Goal: Check status: Check status

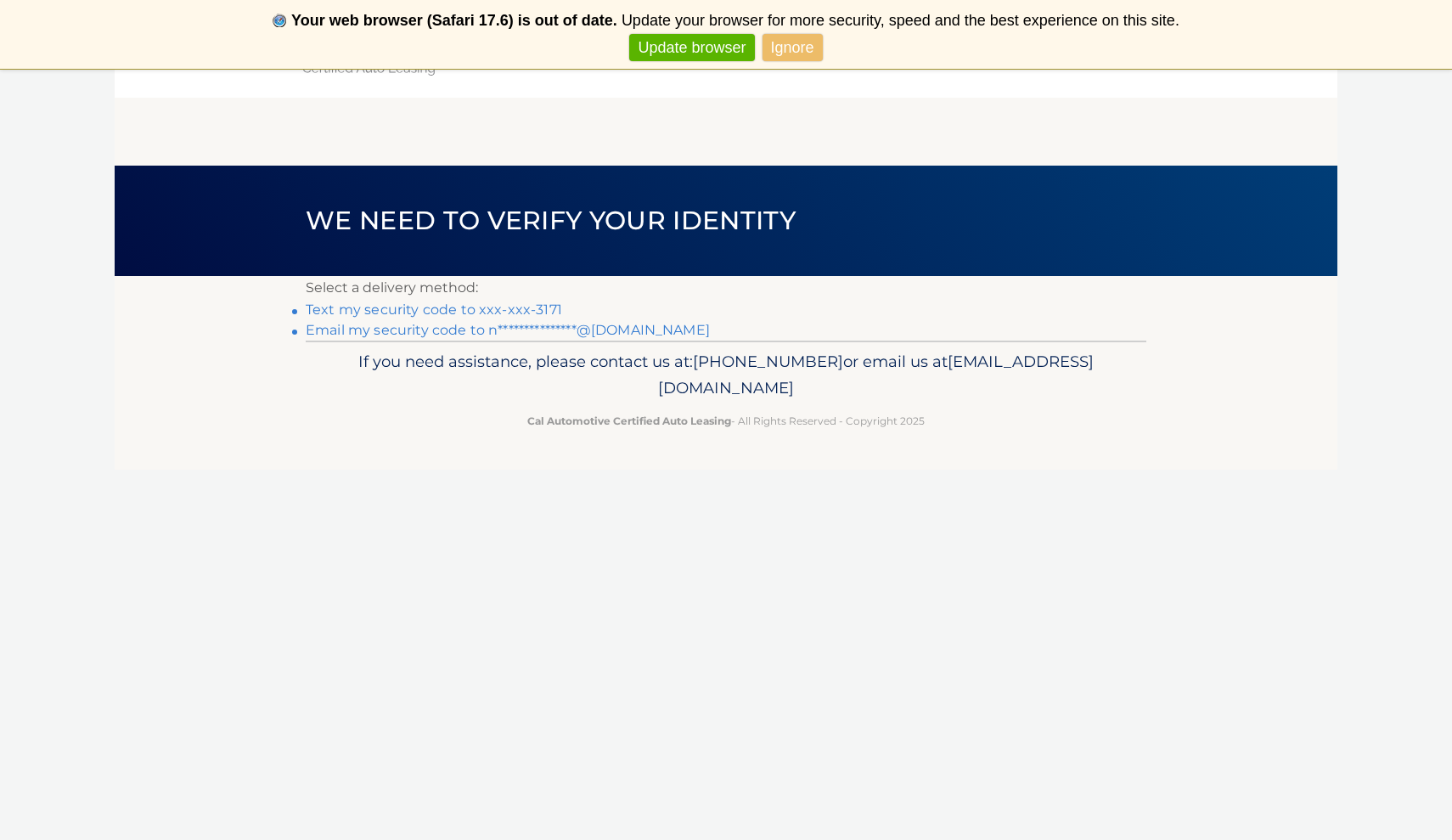
click at [513, 308] on link "Text my security code to xxx-xxx-3171" at bounding box center [433, 310] width 257 height 16
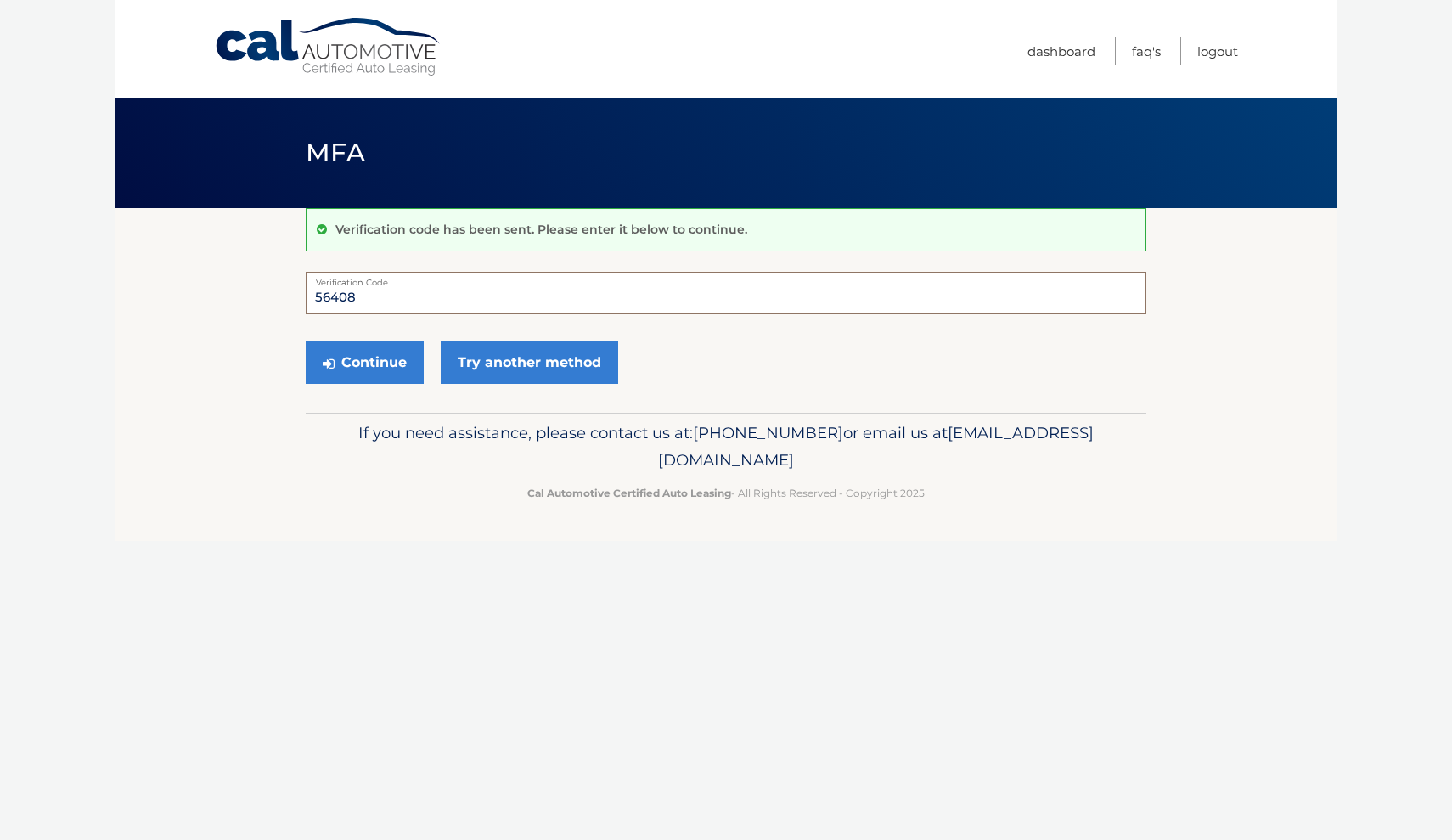
type input "564085"
click at [364, 362] on button "Continue" at bounding box center [364, 362] width 118 height 43
click at [382, 374] on button "Continue" at bounding box center [364, 362] width 118 height 43
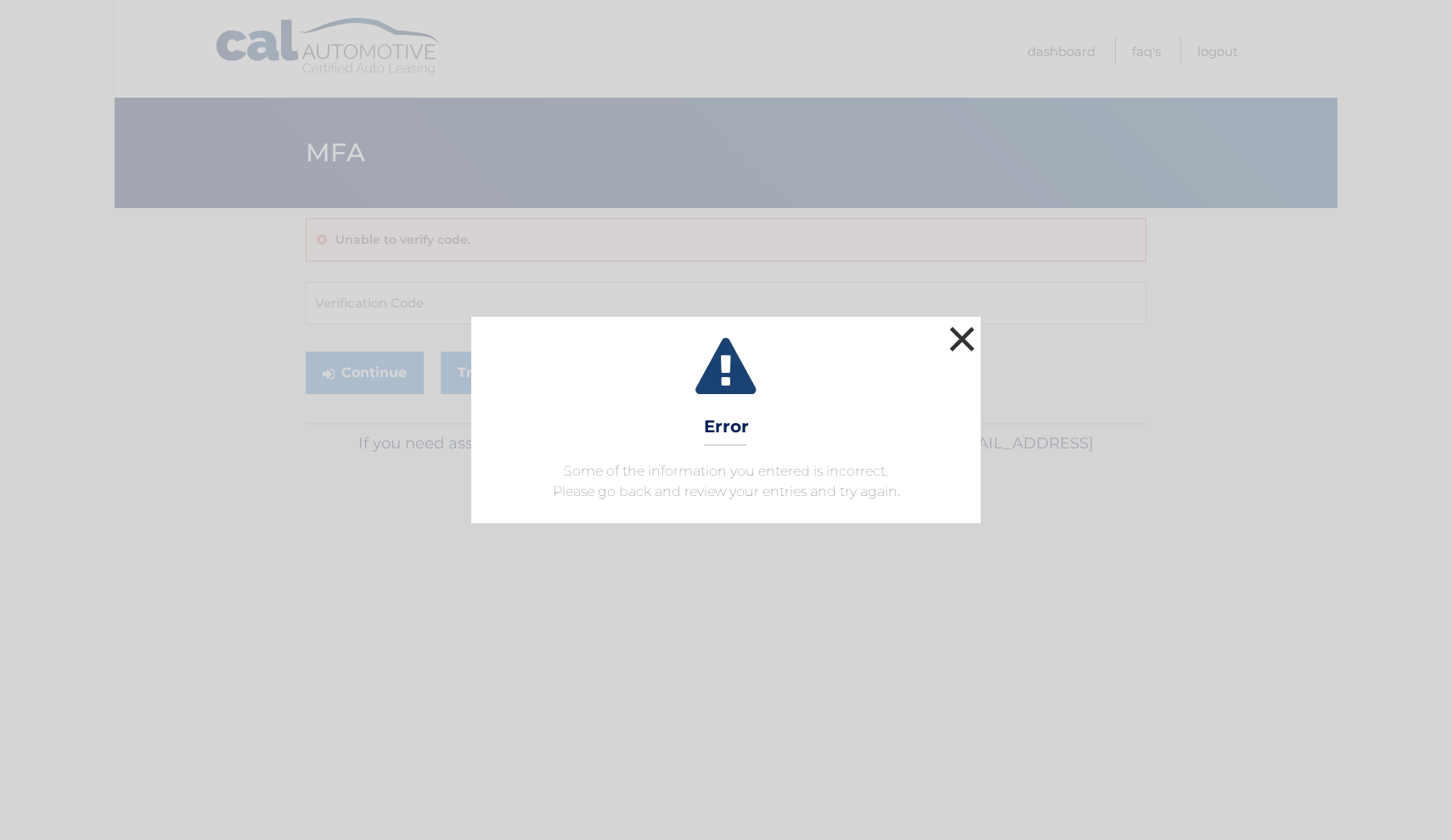
click at [953, 333] on button "×" at bounding box center [962, 338] width 34 height 34
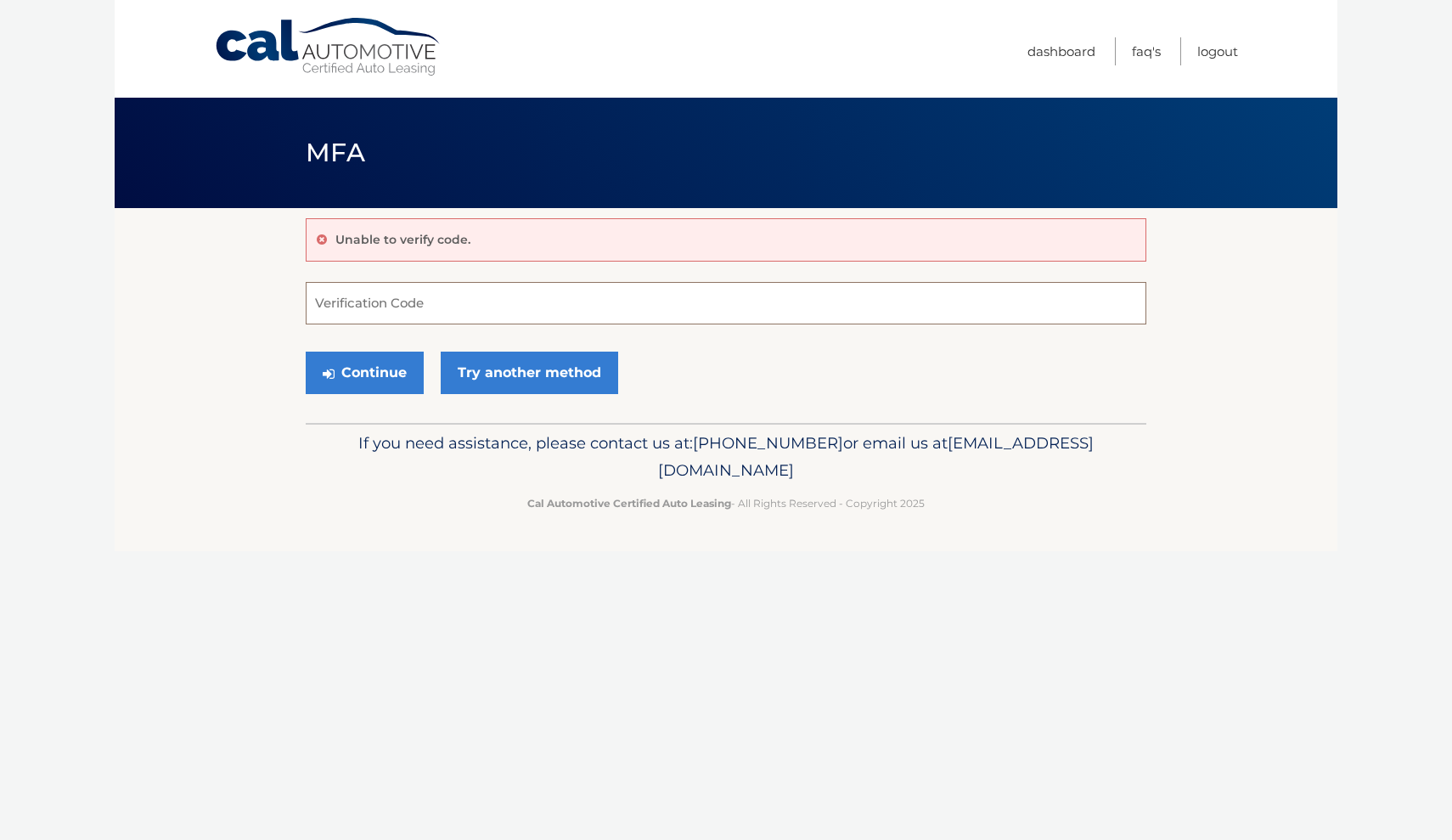
click at [371, 308] on input "Verification Code" at bounding box center [726, 303] width 841 height 43
click at [501, 367] on link "Try another method" at bounding box center [529, 372] width 178 height 43
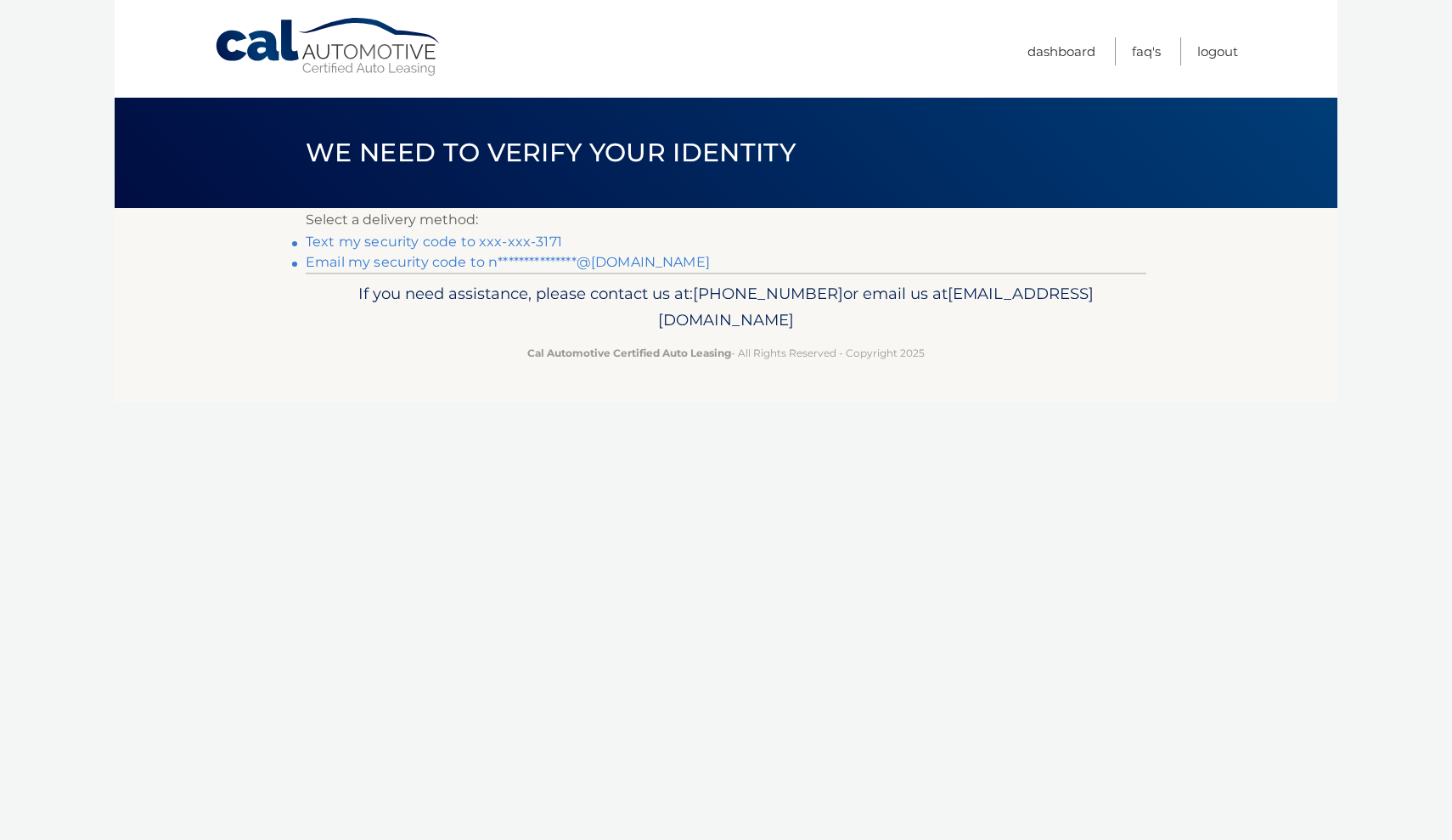
click at [427, 268] on link "**********" at bounding box center [508, 262] width 404 height 16
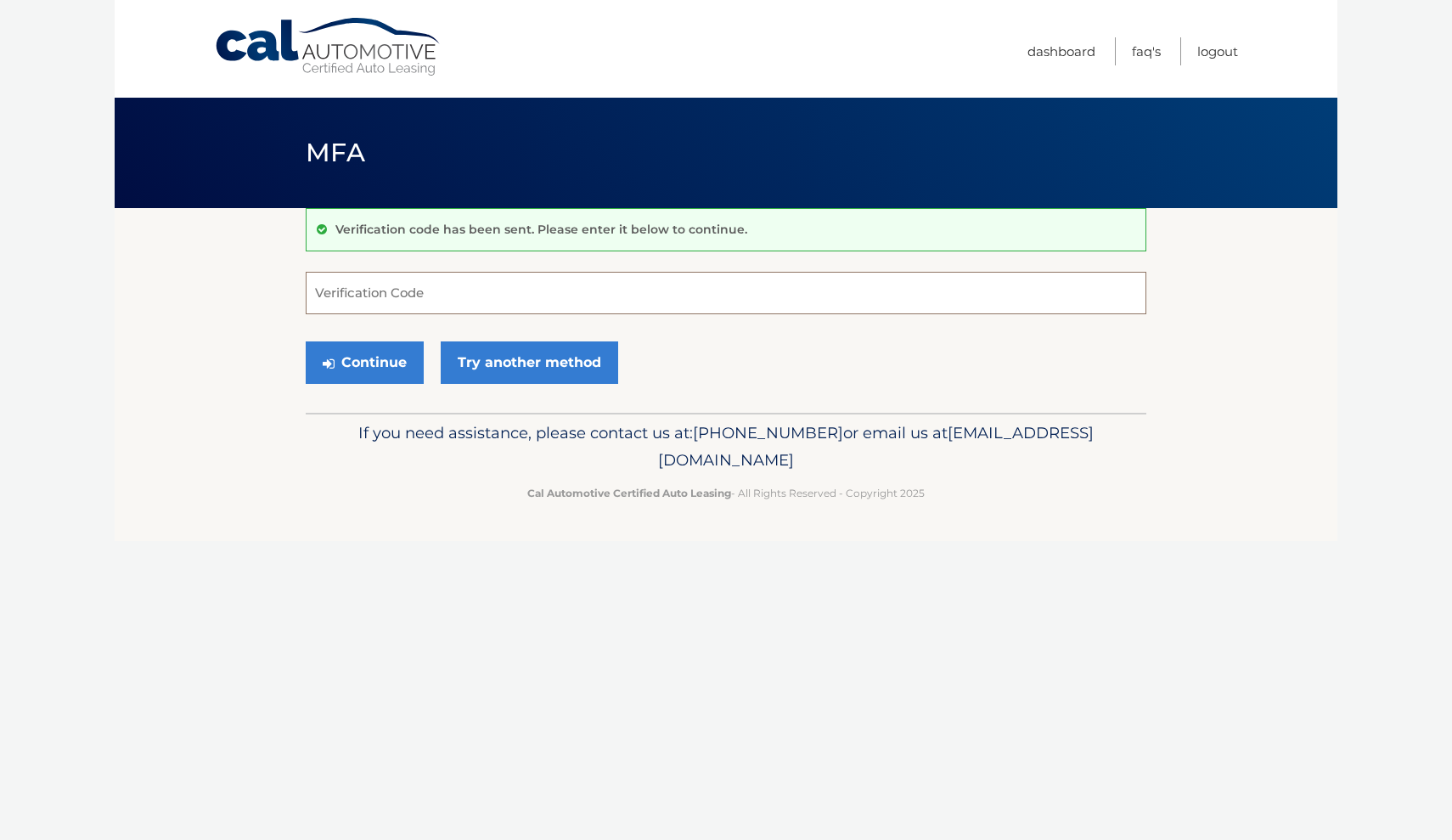
click at [425, 285] on input "Verification Code" at bounding box center [726, 293] width 841 height 43
click at [650, 282] on input "Verification Code" at bounding box center [726, 293] width 841 height 43
paste input "671377"
click at [370, 370] on button "Continue" at bounding box center [364, 362] width 118 height 43
click at [372, 371] on button "Continue" at bounding box center [364, 362] width 118 height 43
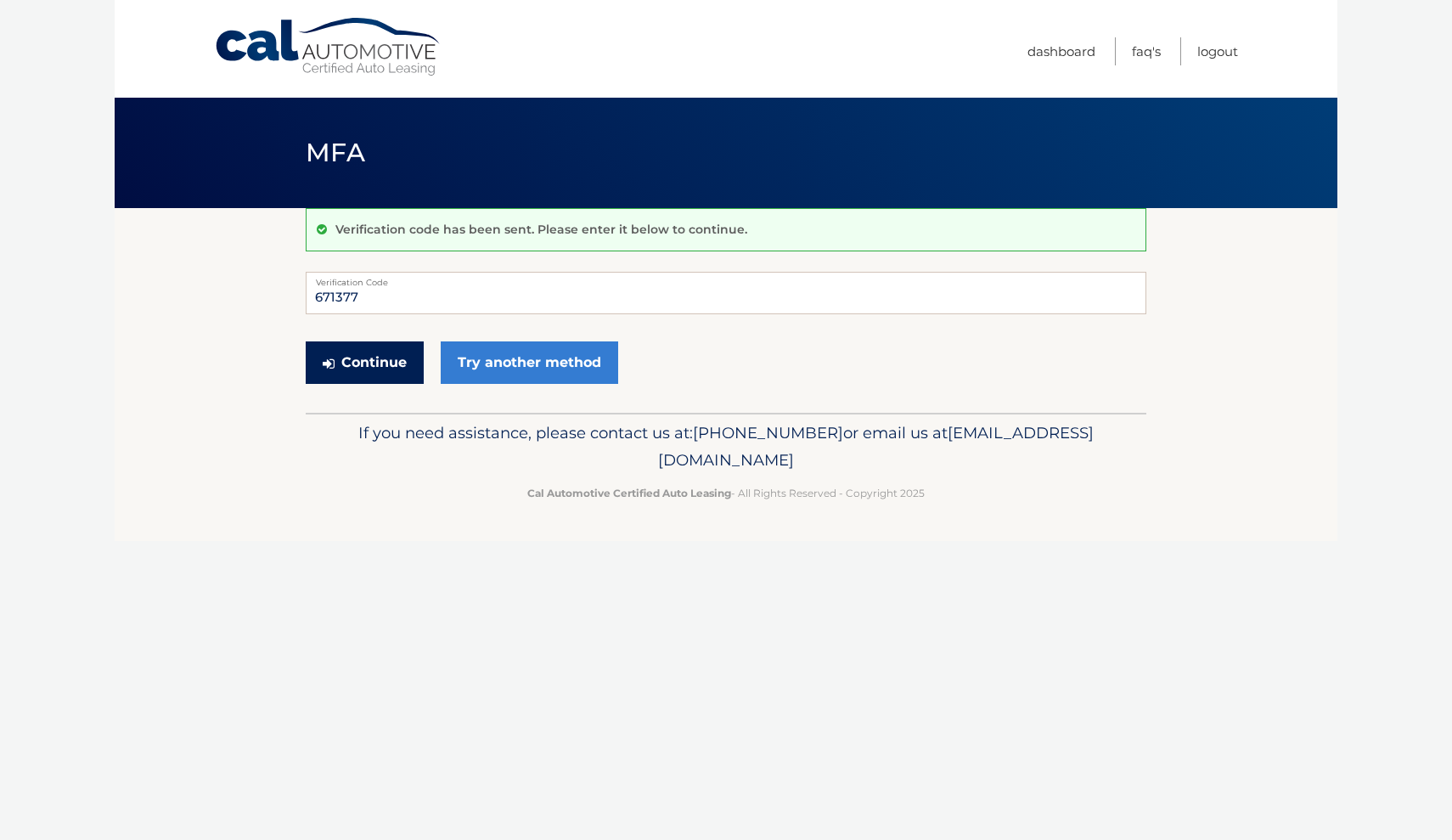
click at [372, 371] on button "Continue" at bounding box center [364, 362] width 118 height 43
click at [387, 369] on button "Continue" at bounding box center [364, 362] width 118 height 43
type input "671377"
click at [363, 349] on button "Continue" at bounding box center [364, 362] width 118 height 43
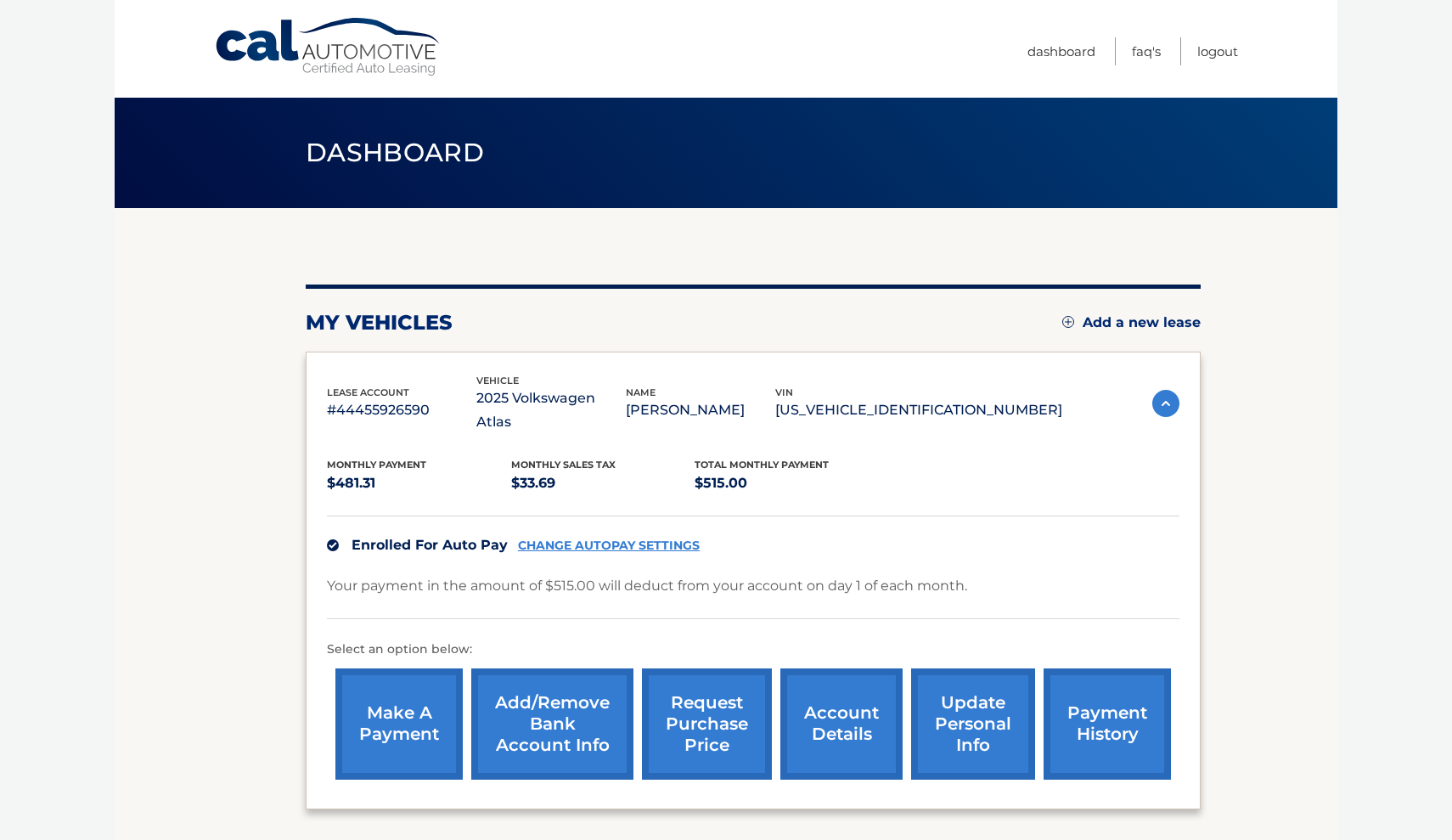
click at [838, 715] on link "account details" at bounding box center [841, 723] width 122 height 111
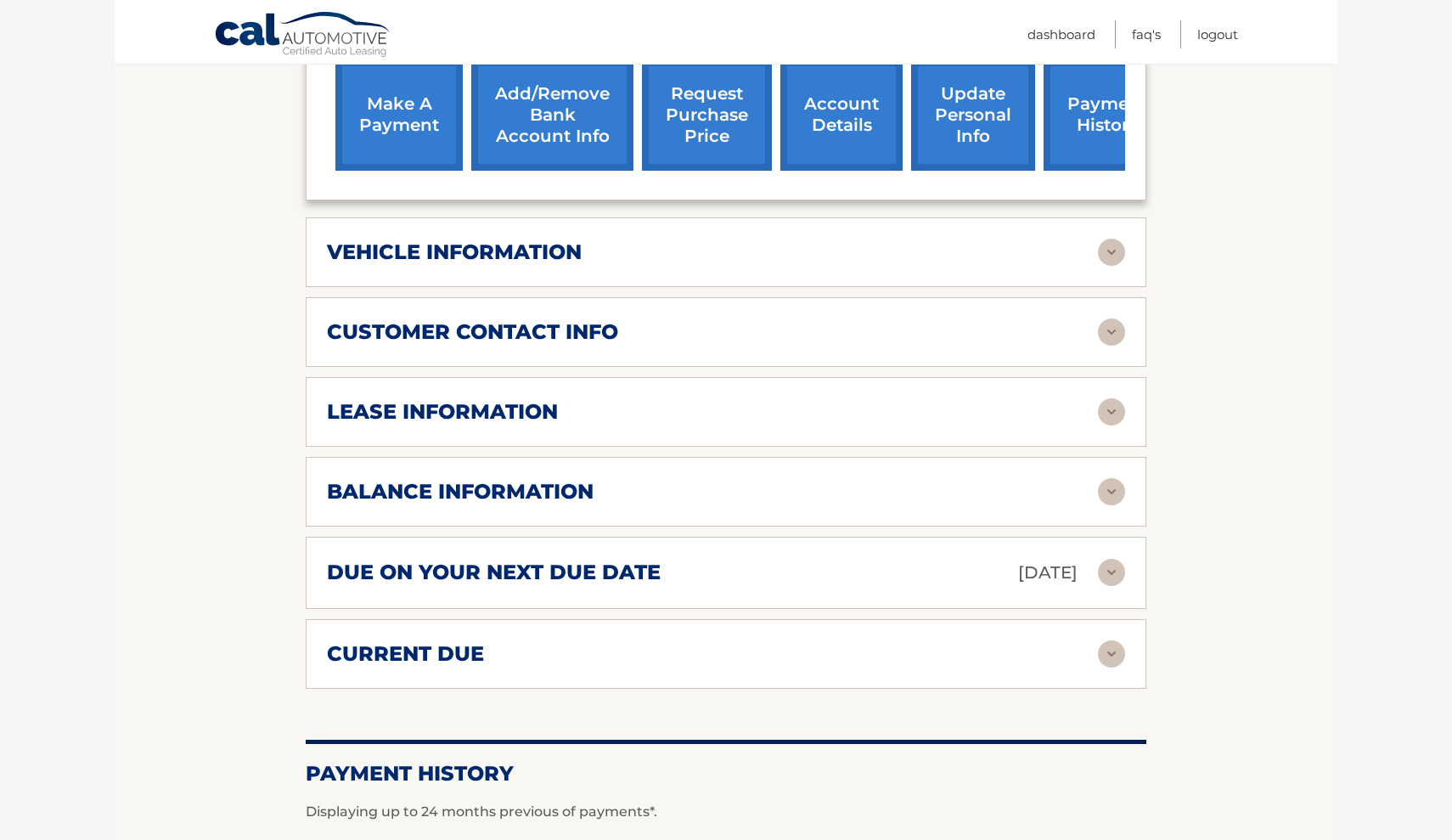
scroll to position [633, 0]
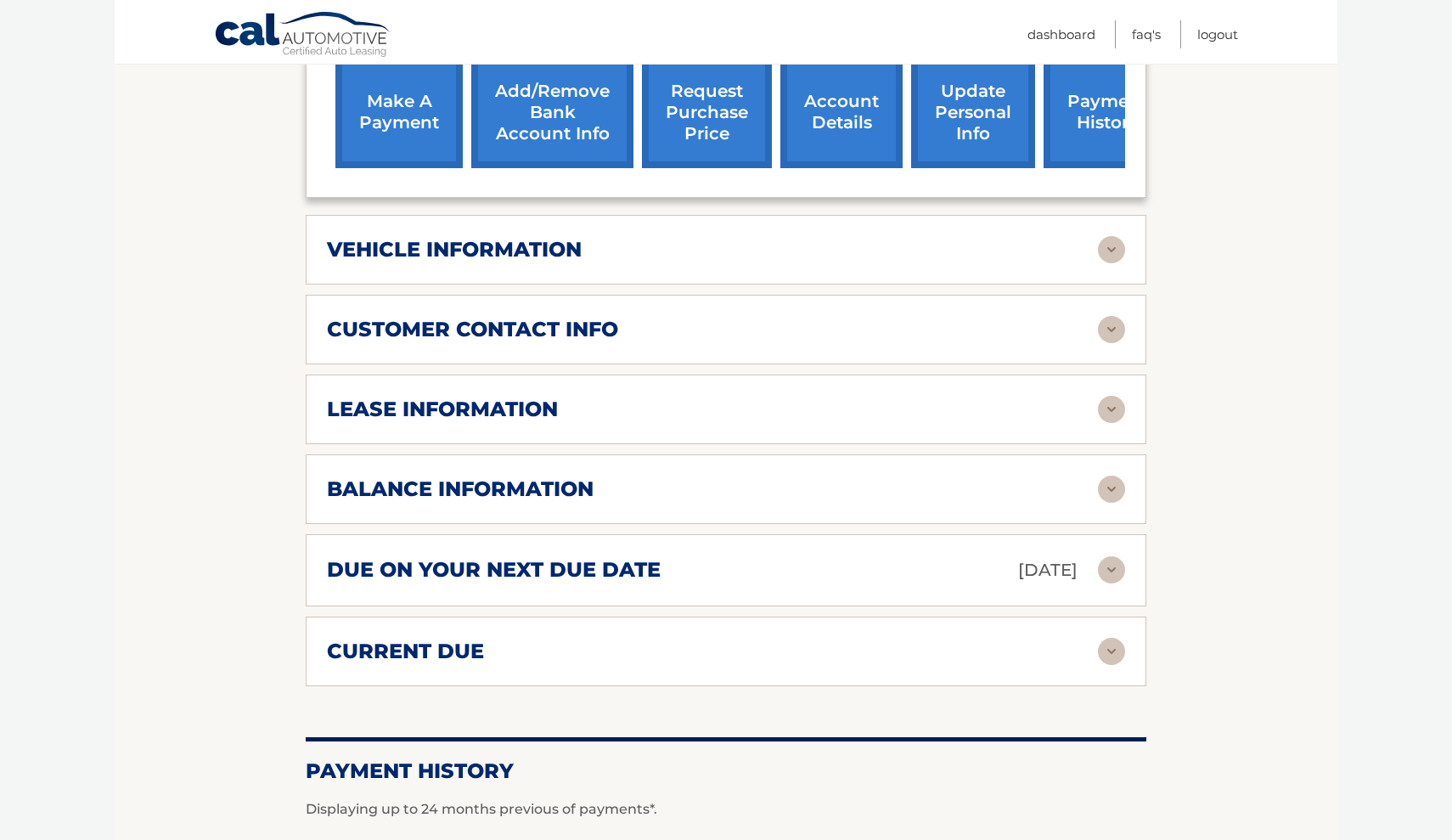
click at [925, 397] on div "lease information" at bounding box center [712, 410] width 771 height 25
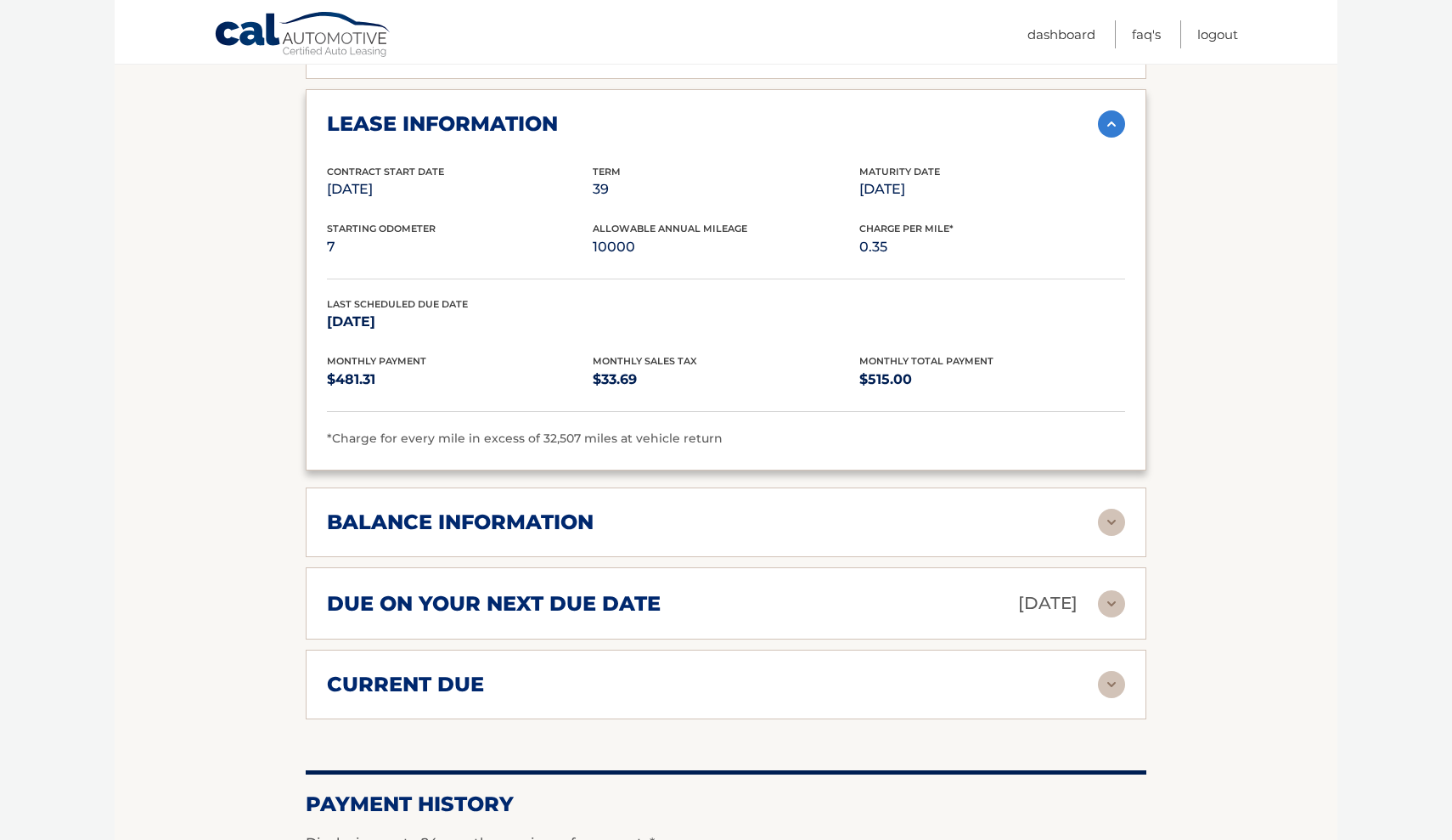
scroll to position [973, 0]
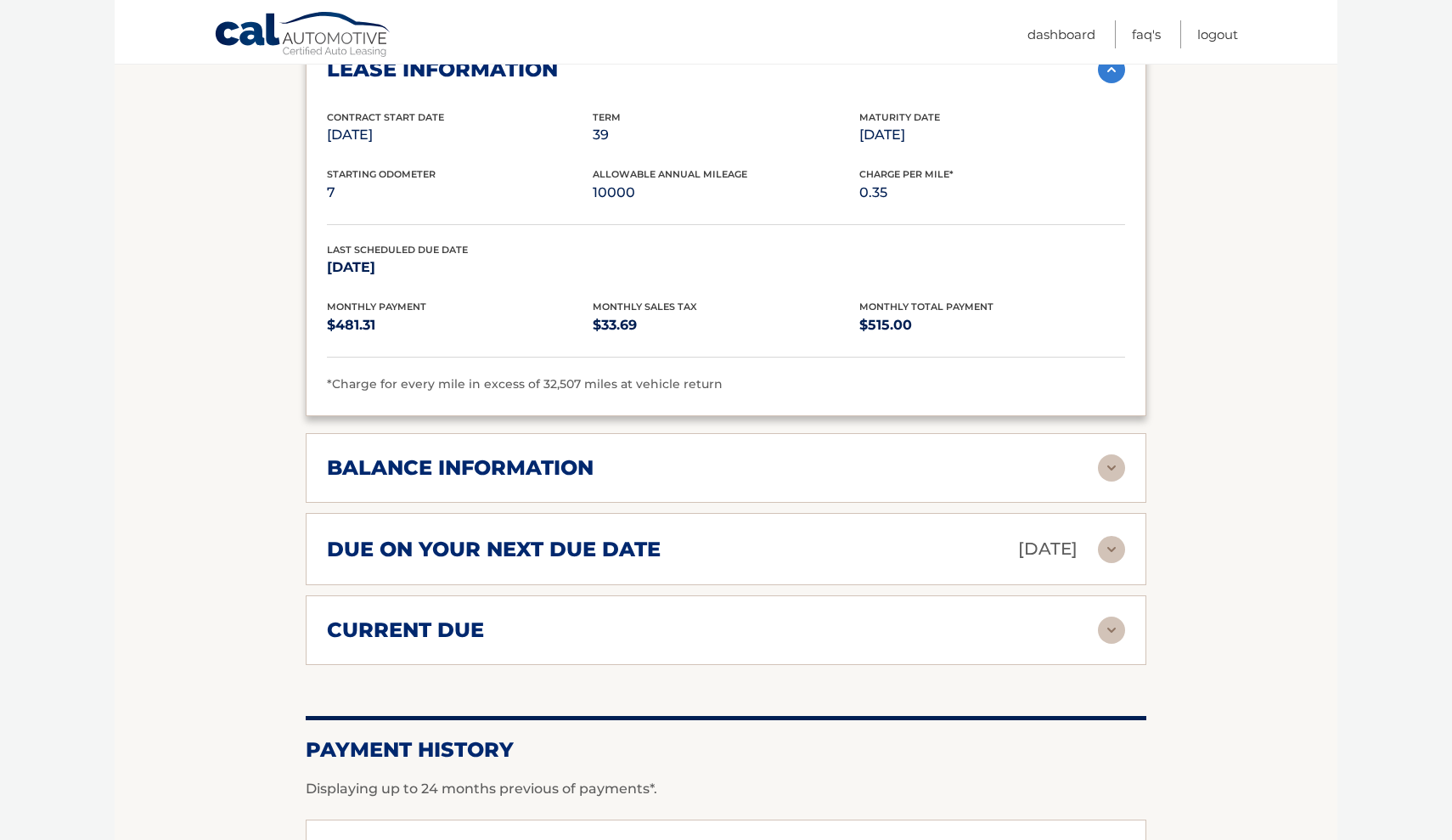
click at [1106, 463] on img at bounding box center [1112, 468] width 27 height 27
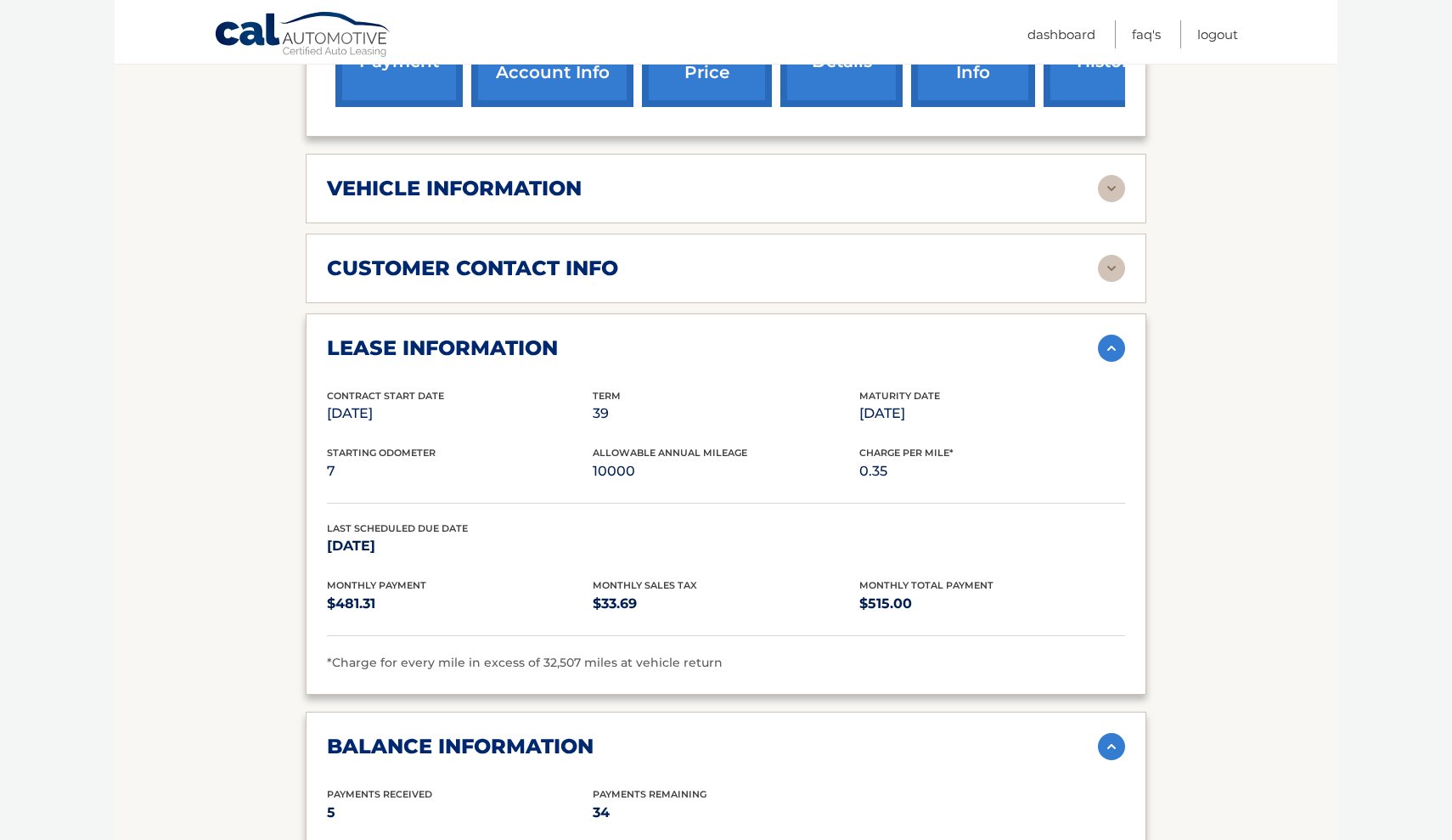
scroll to position [678, 0]
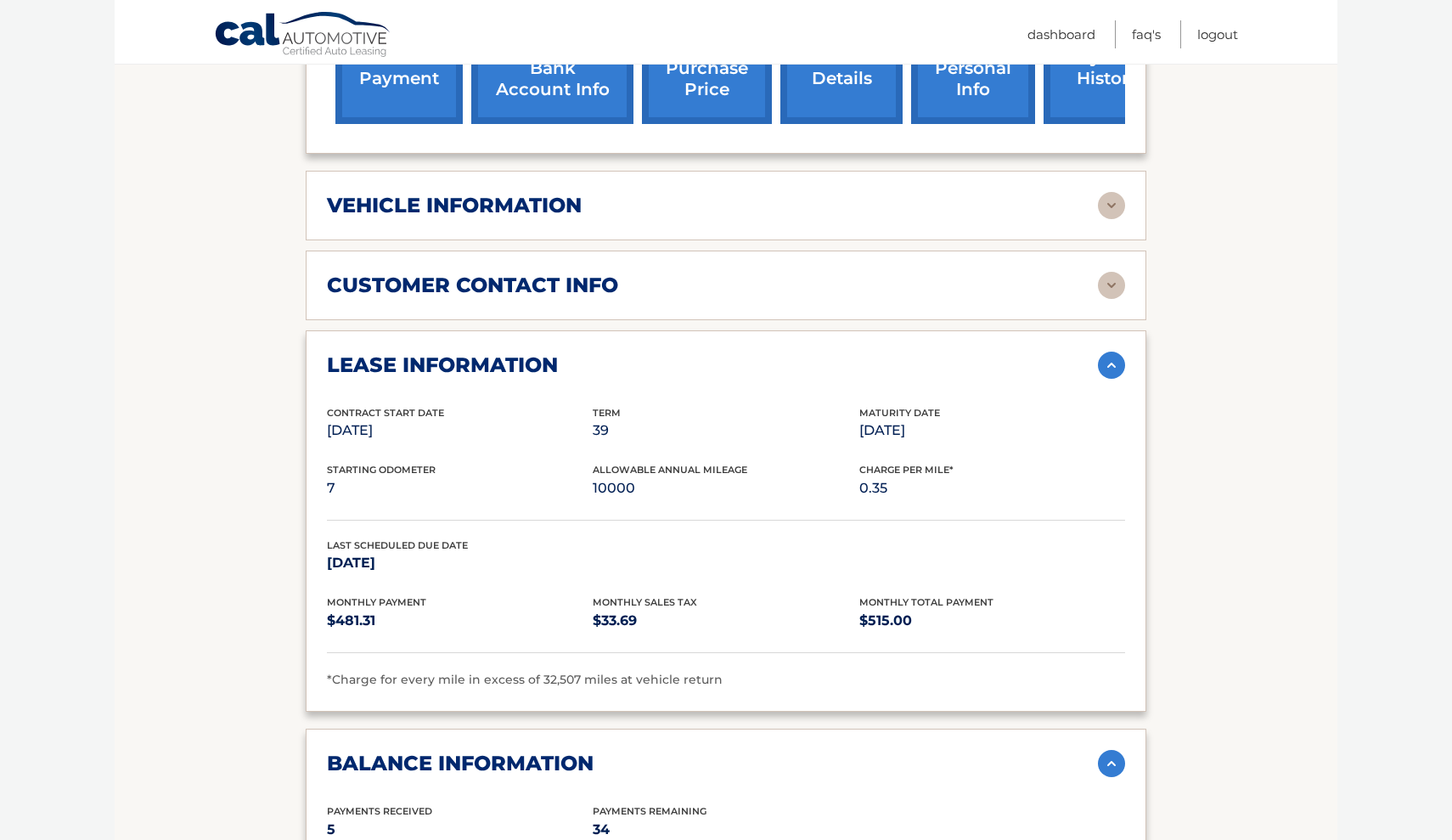
click at [1116, 208] on img at bounding box center [1112, 206] width 27 height 27
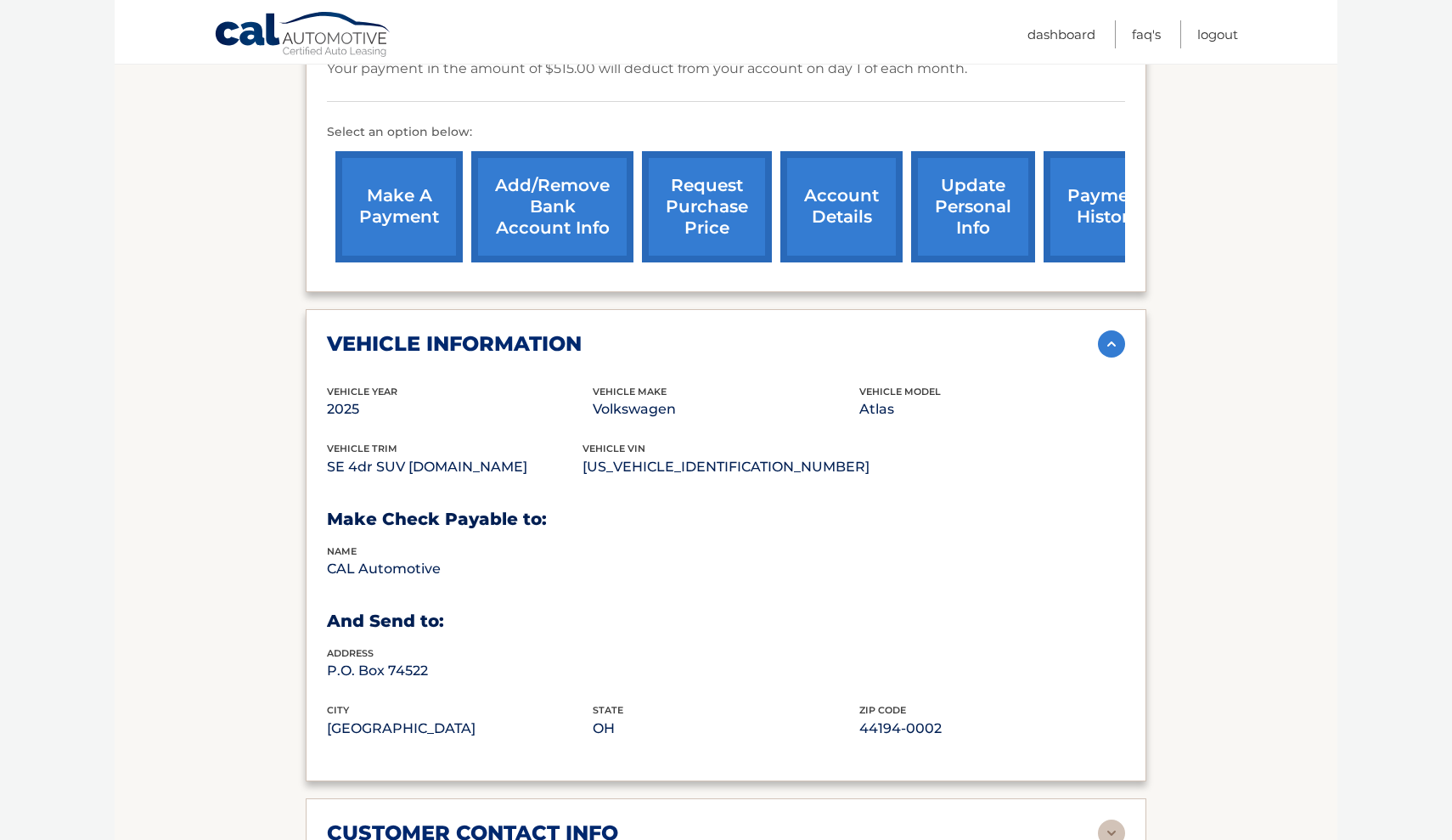
scroll to position [537, 0]
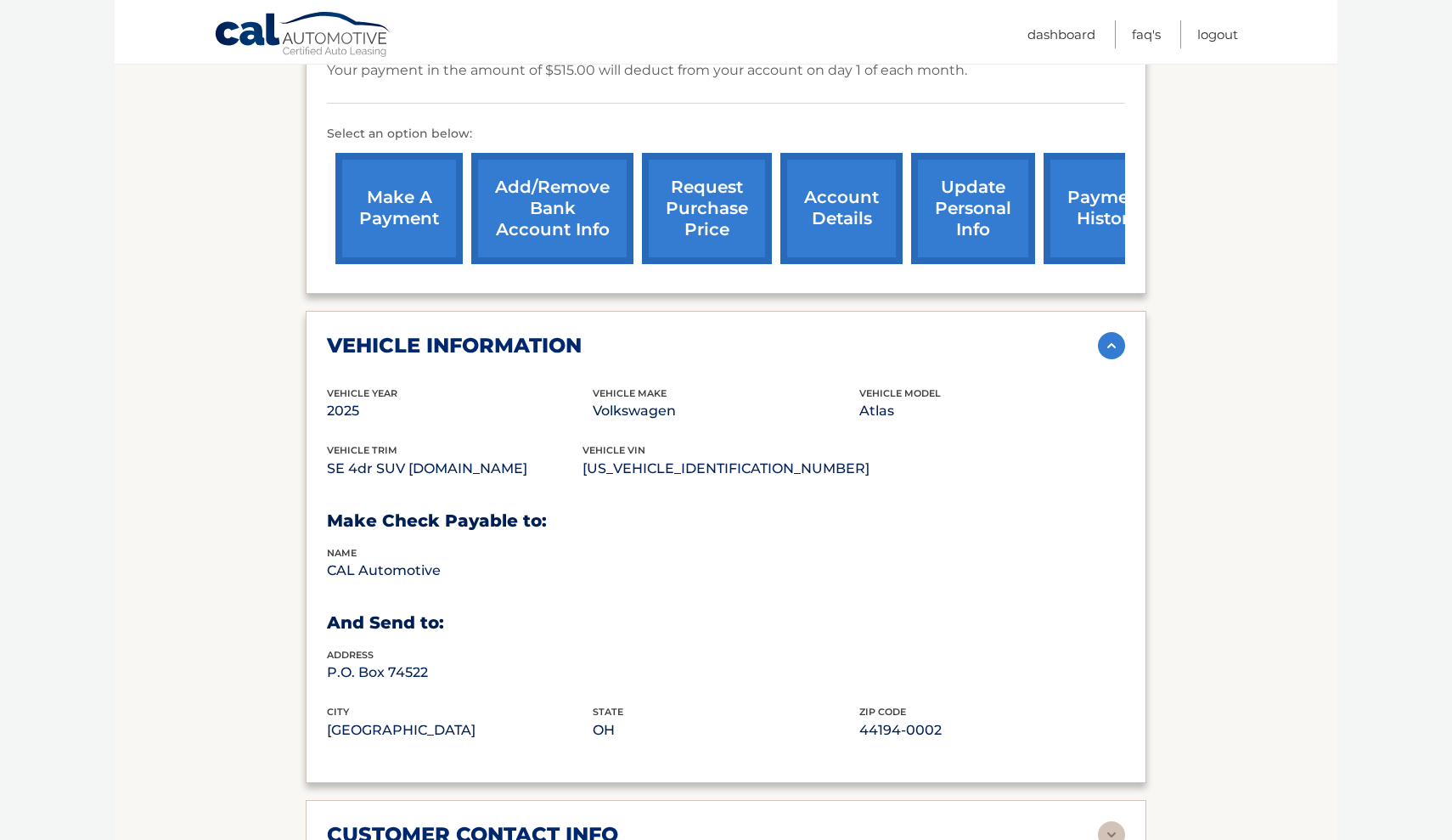
click at [1076, 182] on link "payment history" at bounding box center [1108, 208] width 128 height 111
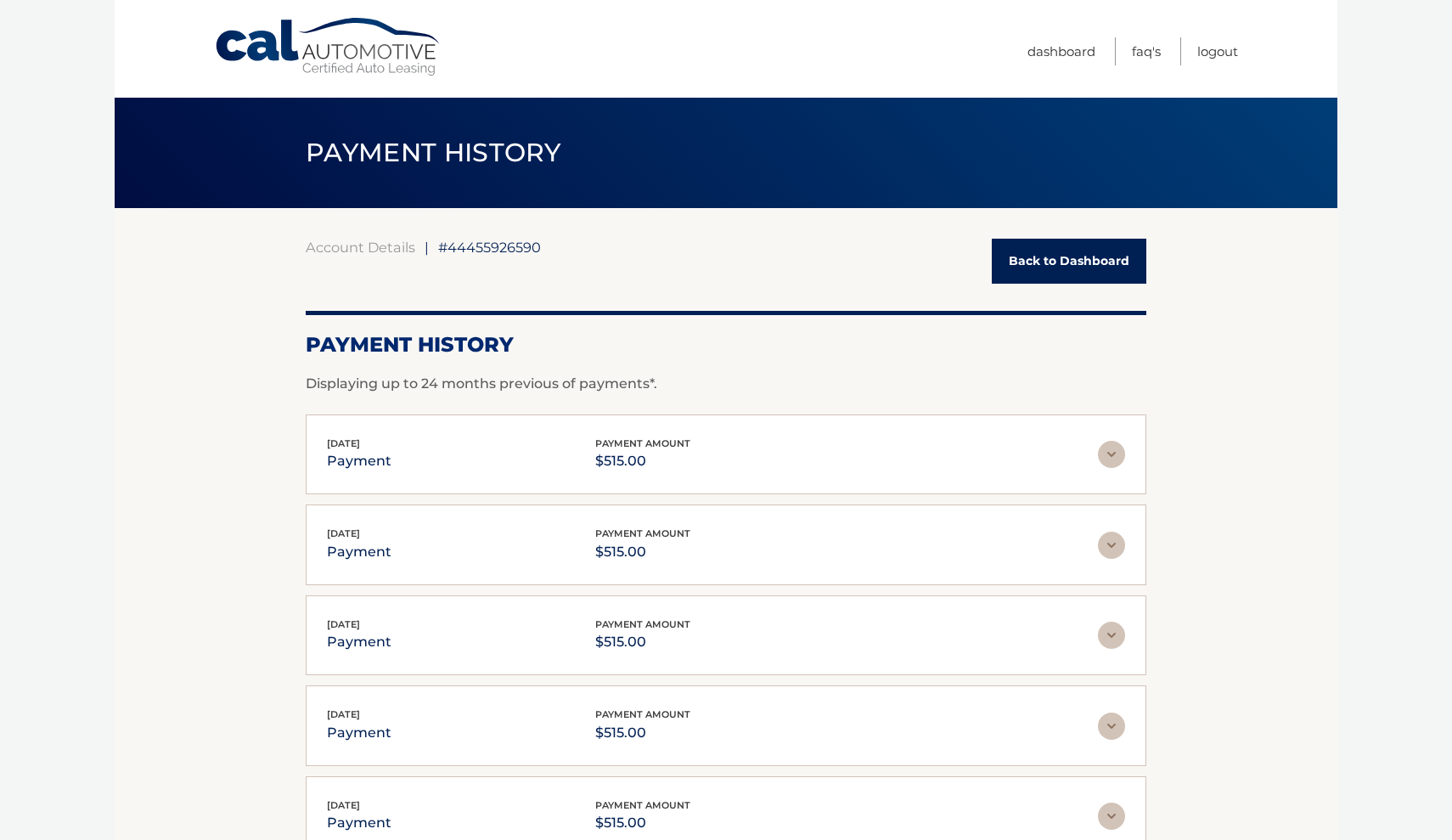
click at [1101, 447] on img at bounding box center [1112, 454] width 27 height 27
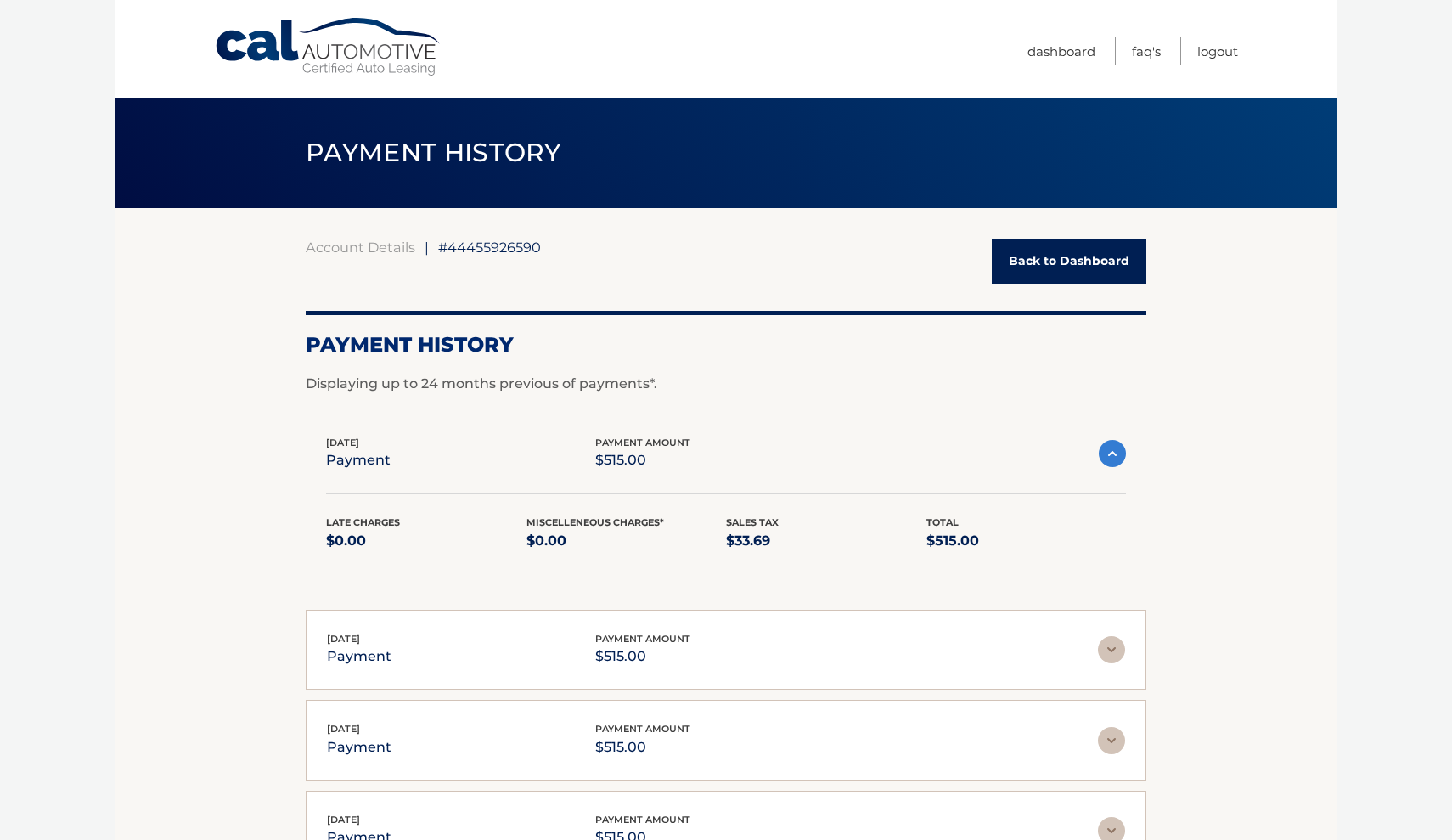
click at [1099, 445] on div "Oct 01, 2025 payment payment amount $515.00" at bounding box center [712, 454] width 773 height 38
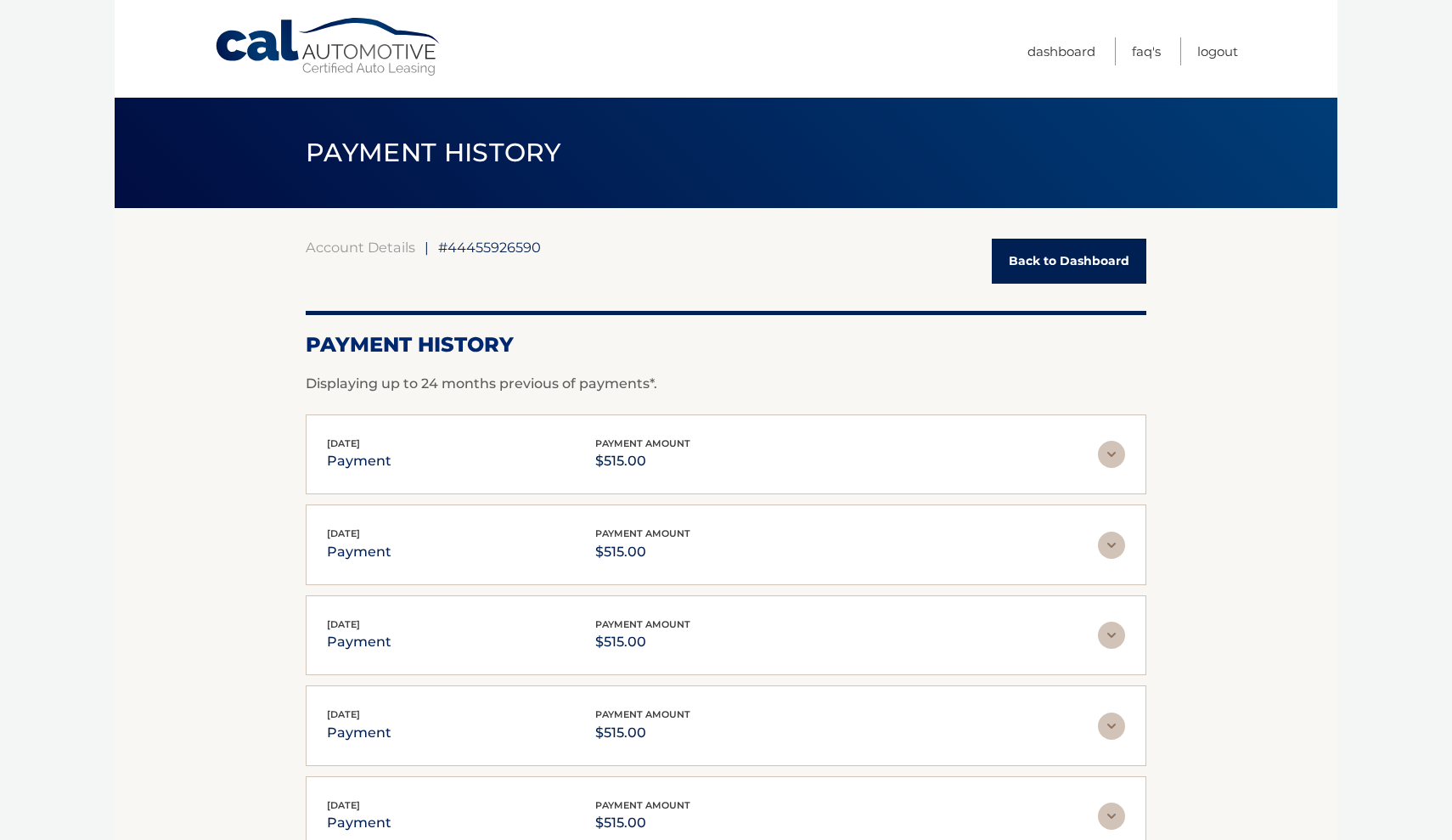
click at [1086, 264] on link "Back to Dashboard" at bounding box center [1069, 261] width 155 height 45
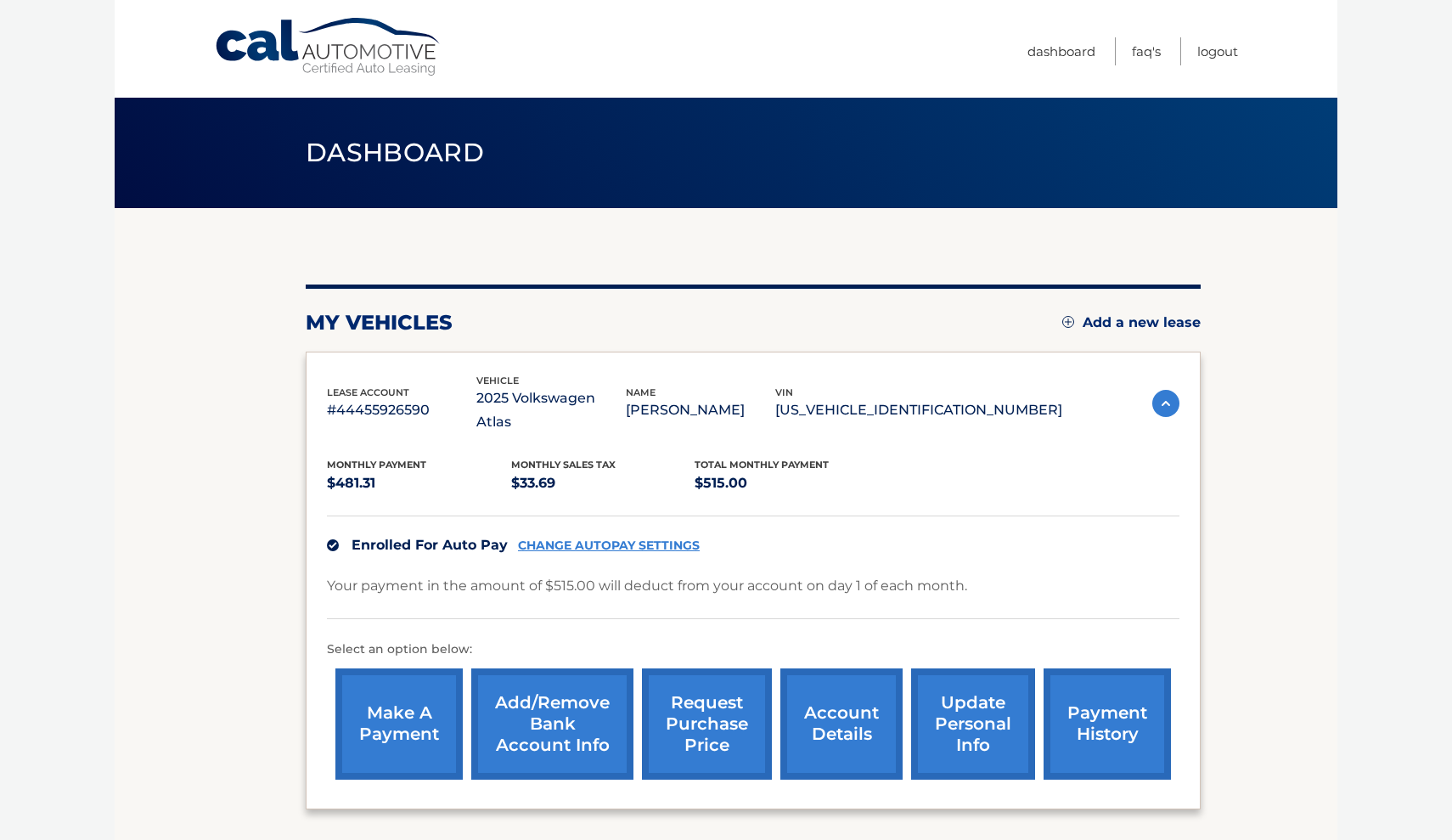
click at [694, 689] on link "request purchase price" at bounding box center [706, 723] width 130 height 111
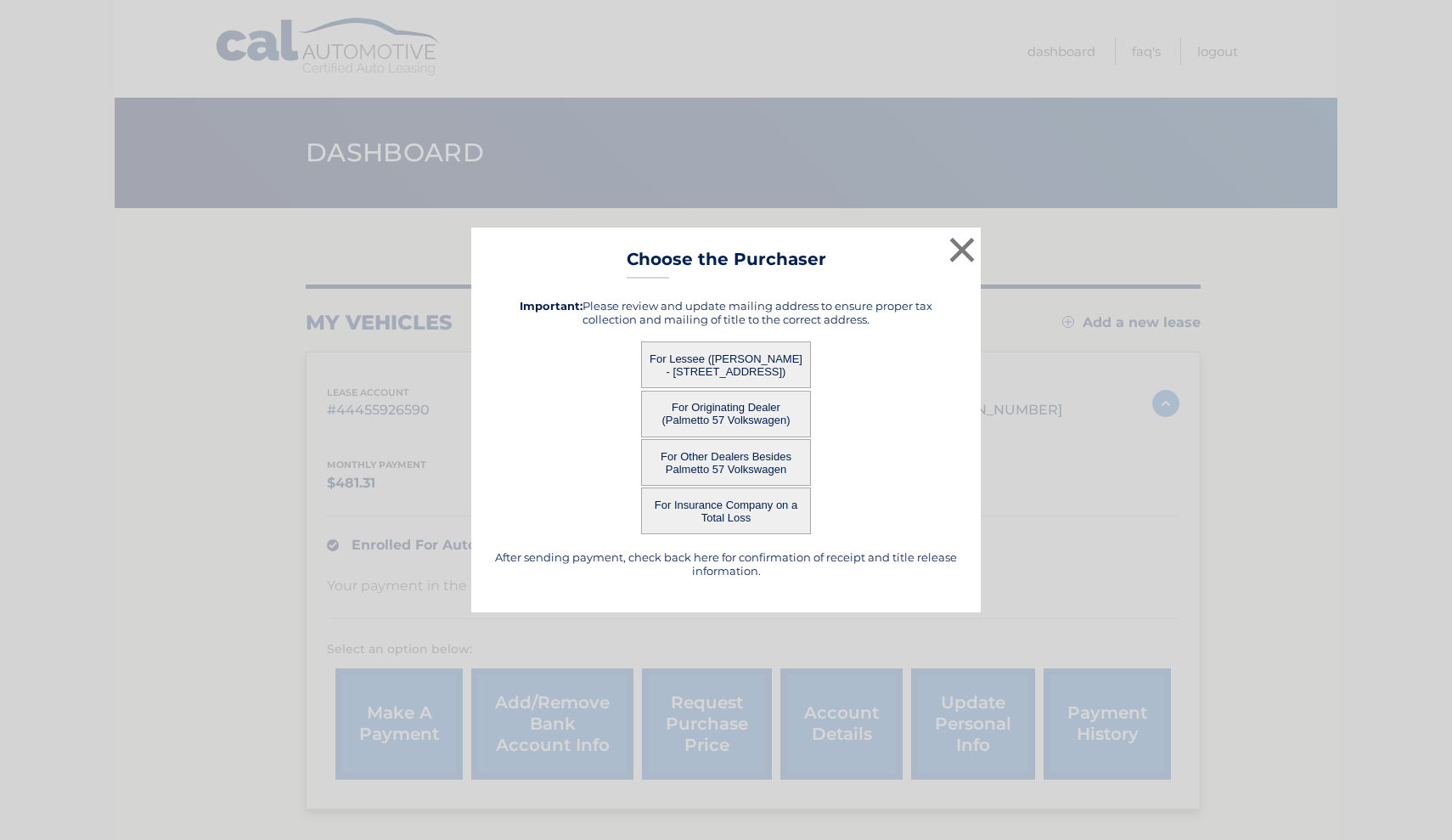
click at [771, 371] on button "For Lessee ([PERSON_NAME] - [STREET_ADDRESS])" at bounding box center [725, 365] width 169 height 47
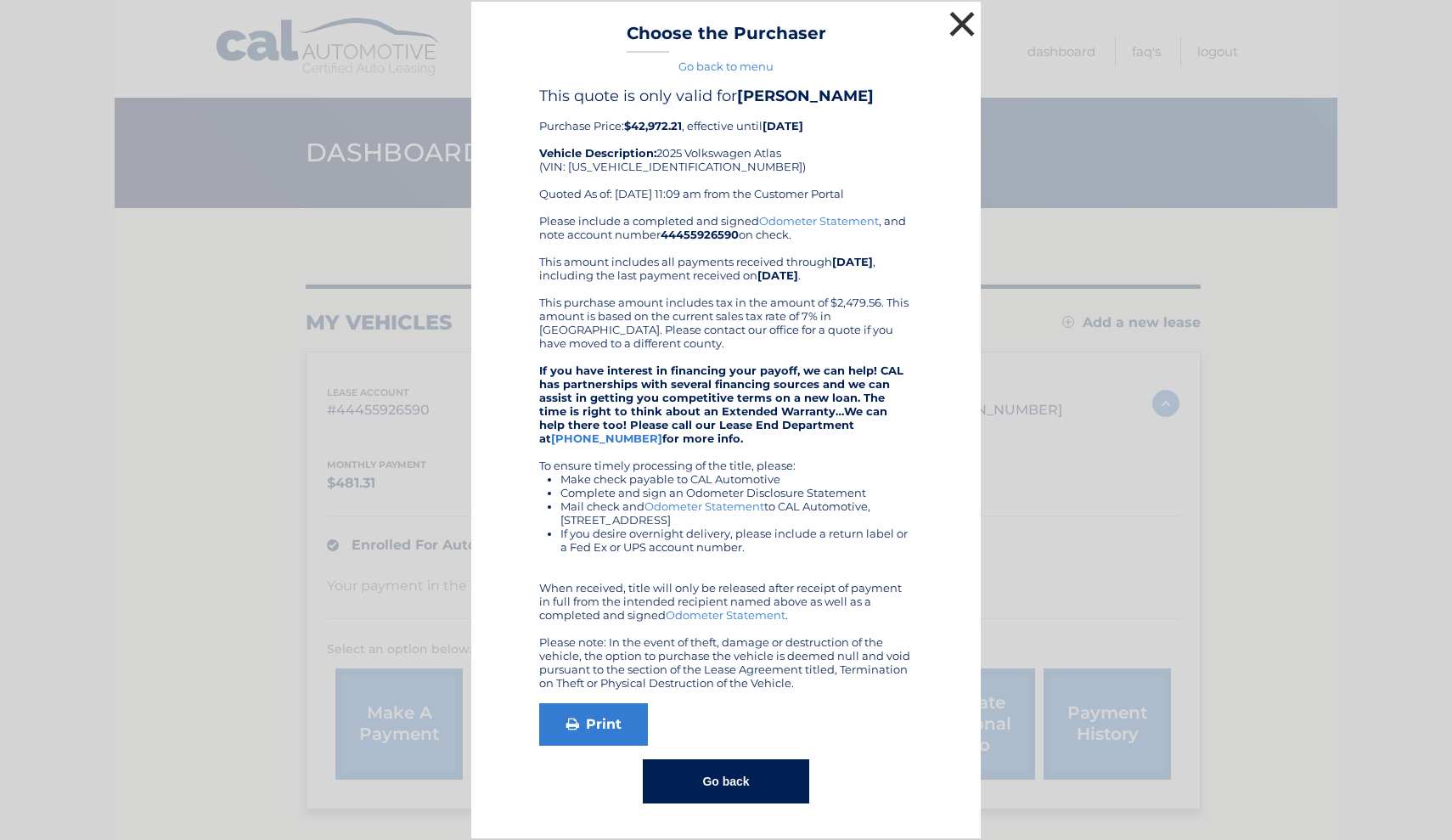
click at [962, 14] on button "×" at bounding box center [962, 23] width 34 height 34
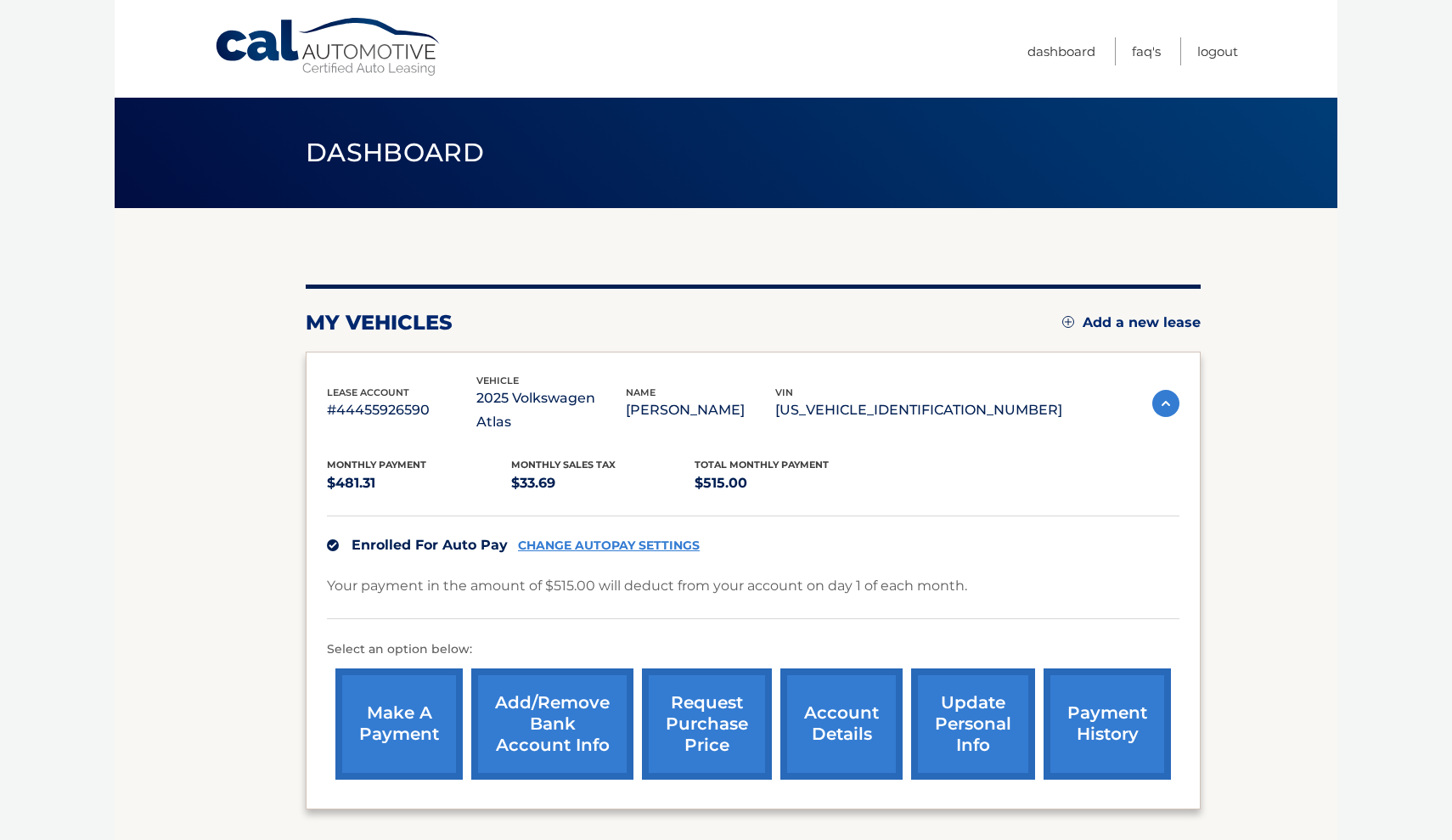
click at [670, 681] on link "request purchase price" at bounding box center [706, 723] width 130 height 111
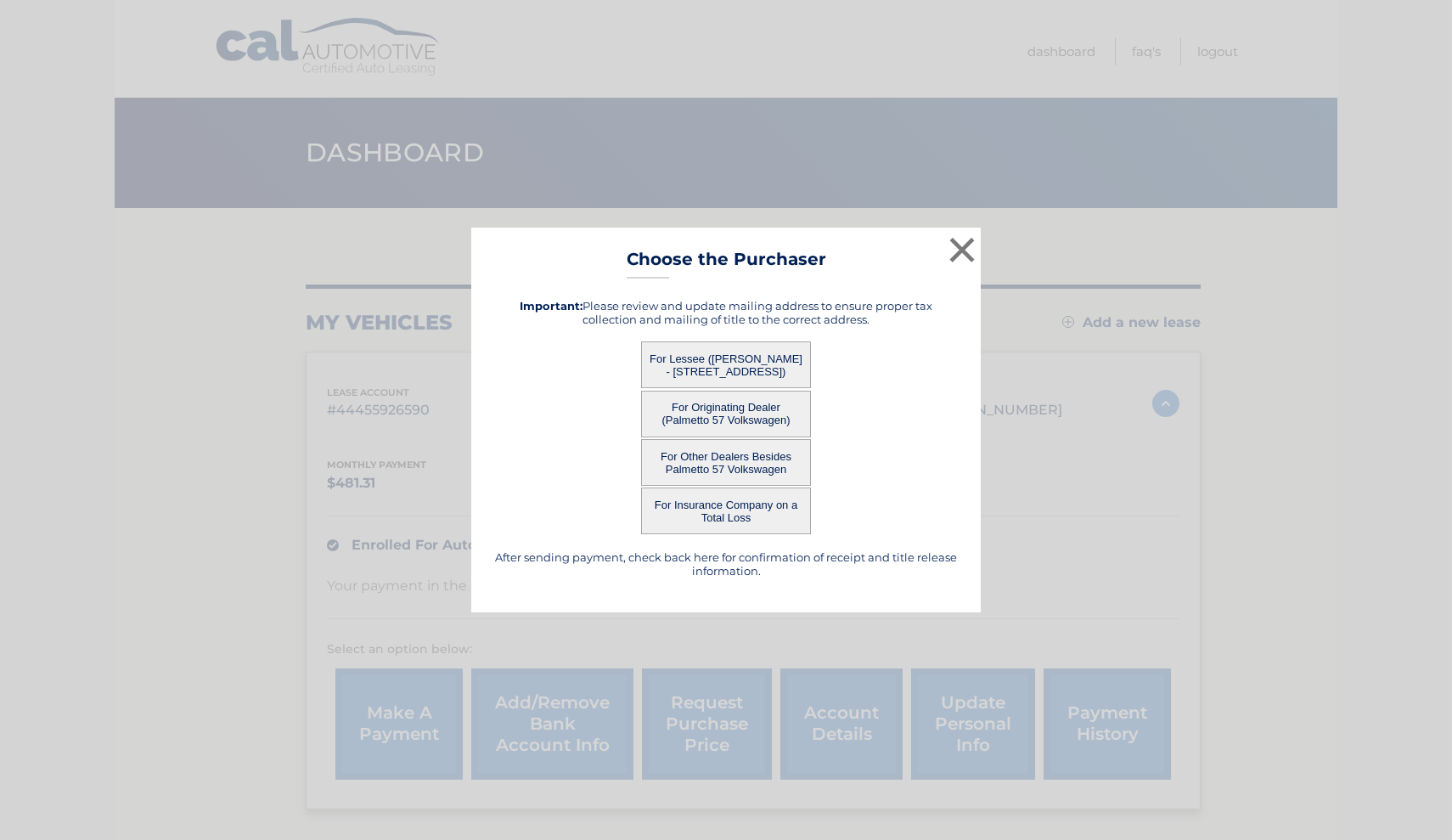
click at [694, 418] on button "For Originating Dealer (Palmetto 57 Volkswagen)" at bounding box center [725, 414] width 169 height 47
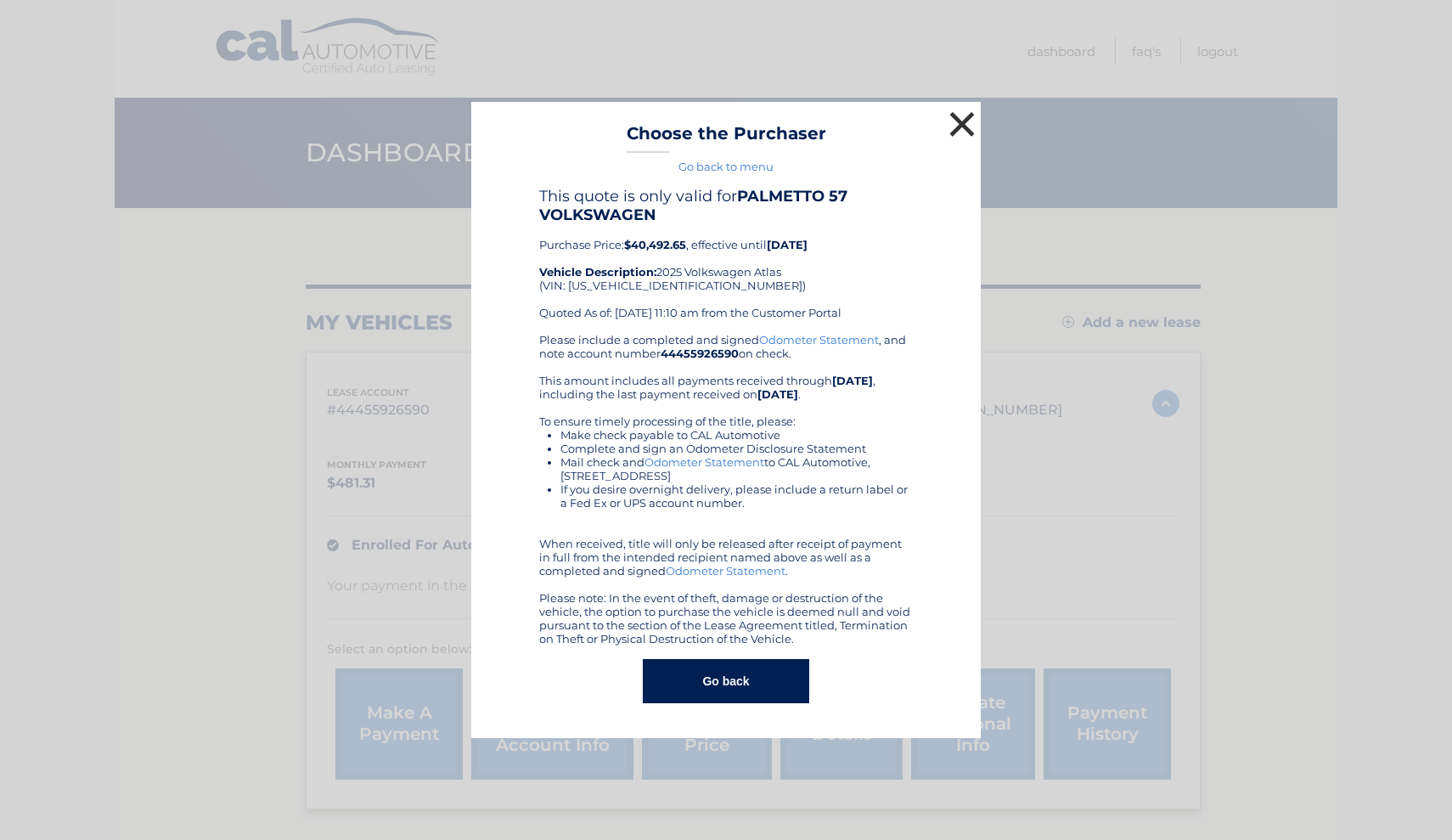
click at [960, 130] on button "×" at bounding box center [962, 123] width 34 height 34
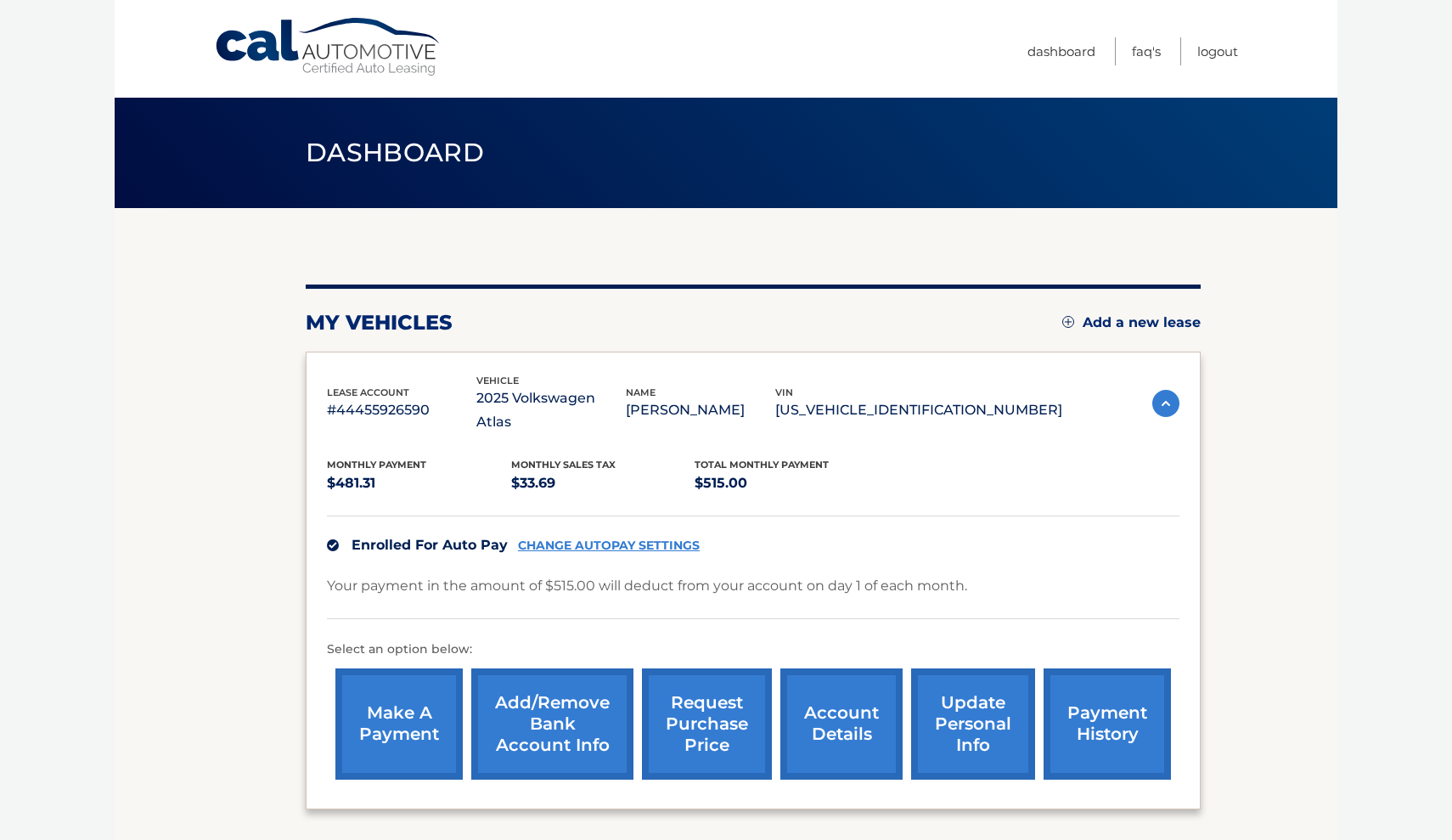
click at [722, 681] on link "request purchase price" at bounding box center [706, 723] width 130 height 111
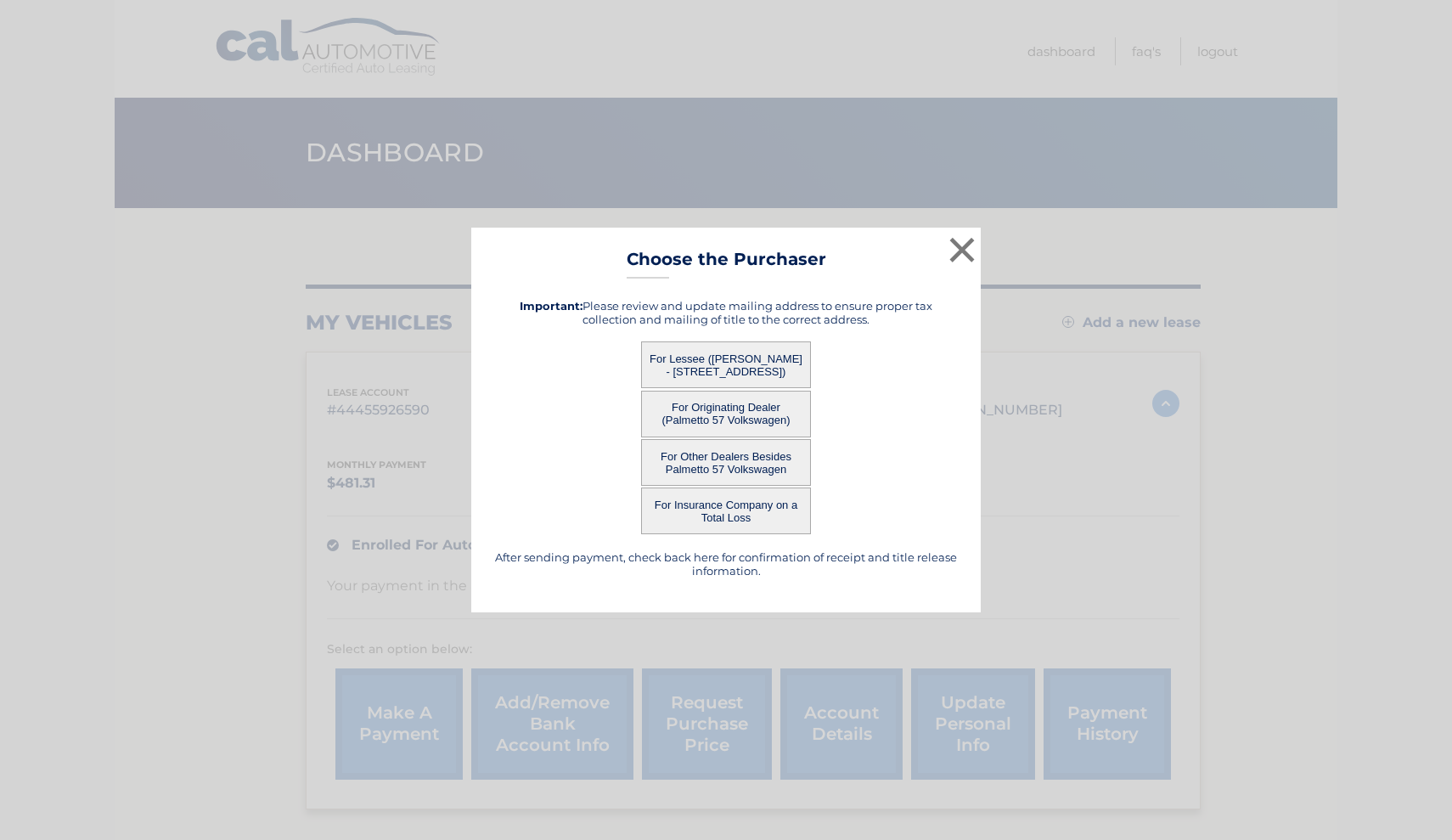
click at [780, 468] on button "For Other Dealers Besides Palmetto 57 Volkswagen" at bounding box center [725, 462] width 169 height 47
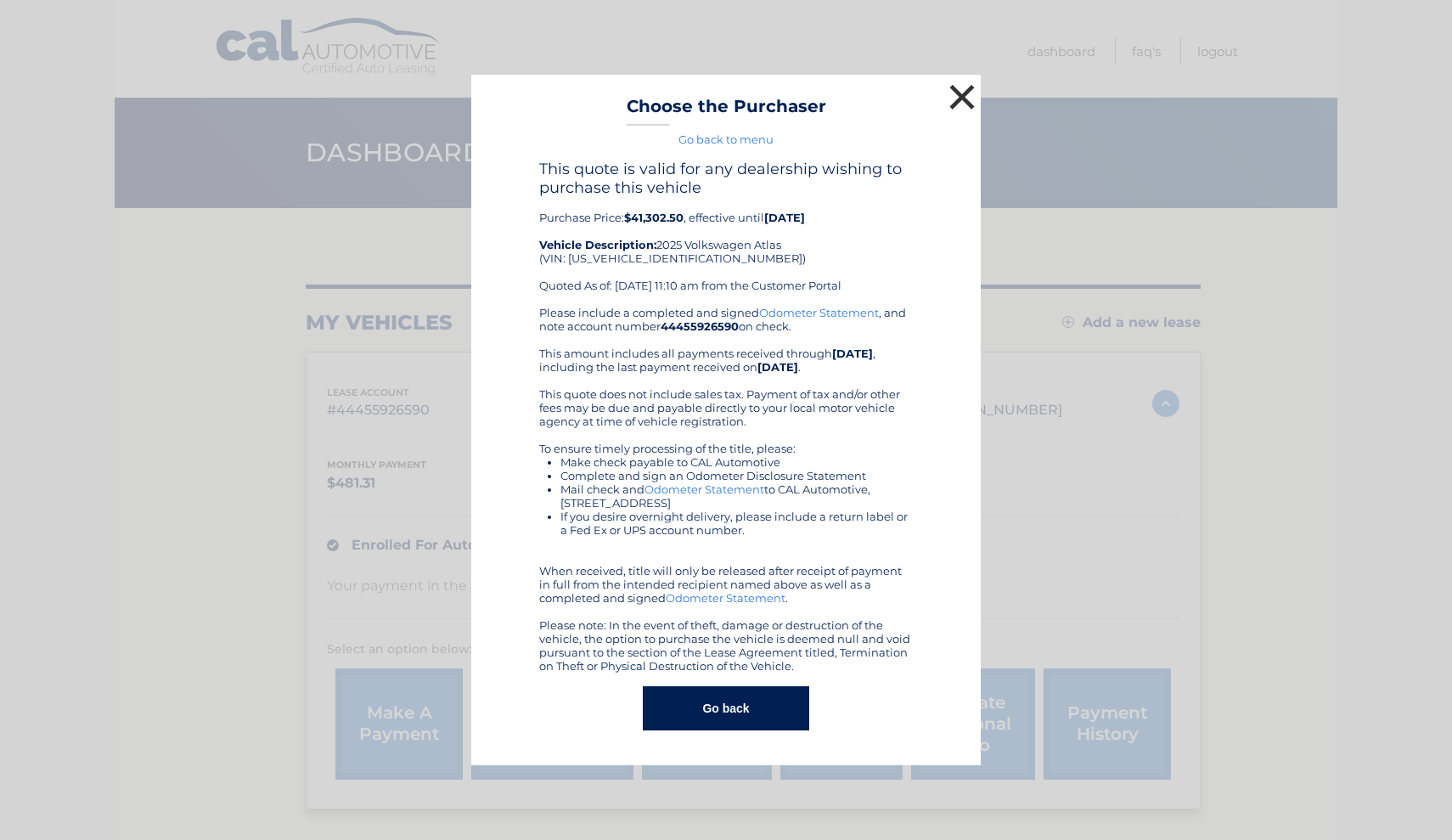
click at [961, 99] on button "×" at bounding box center [962, 96] width 34 height 34
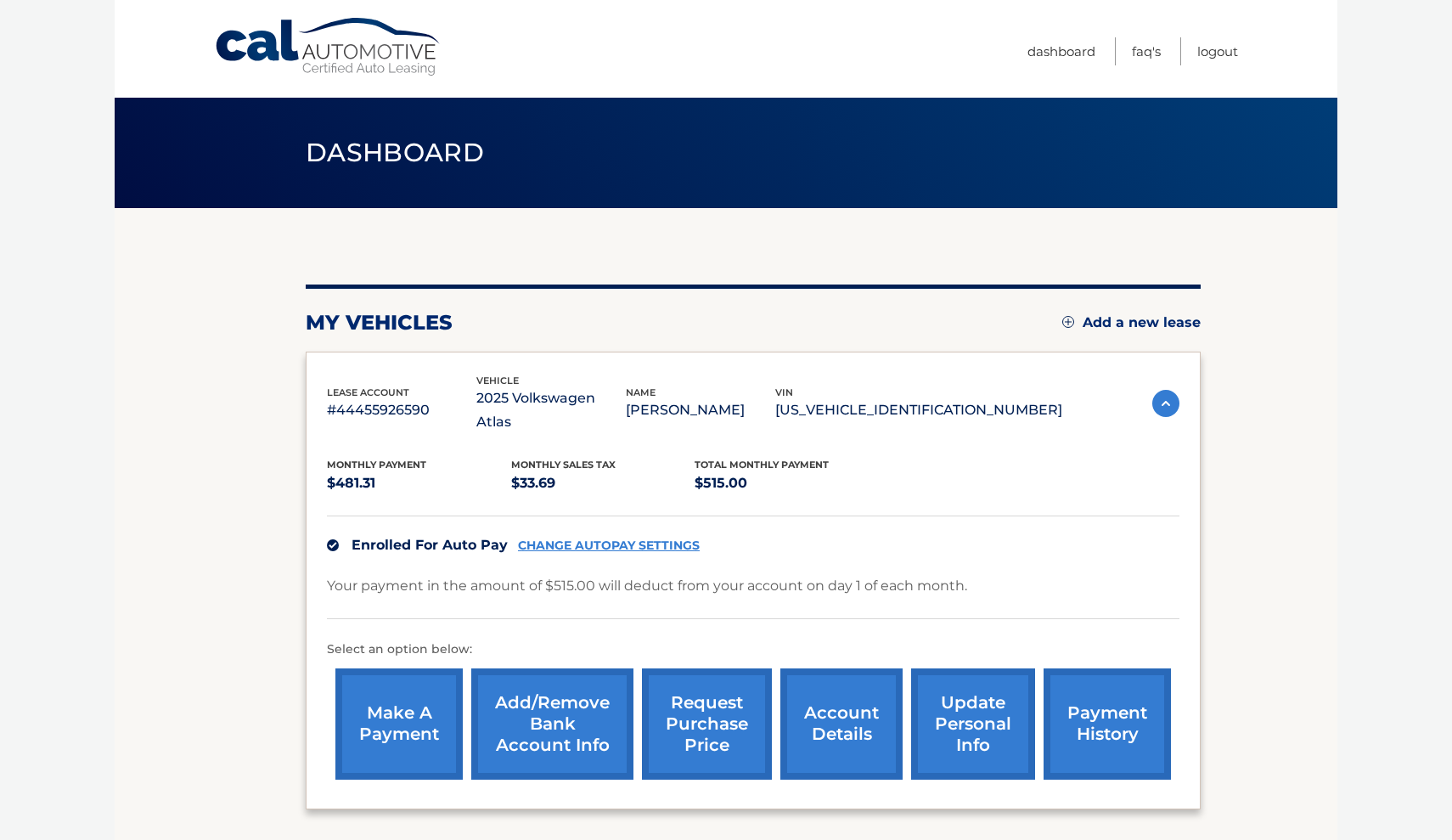
click at [700, 691] on link "request purchase price" at bounding box center [706, 723] width 130 height 111
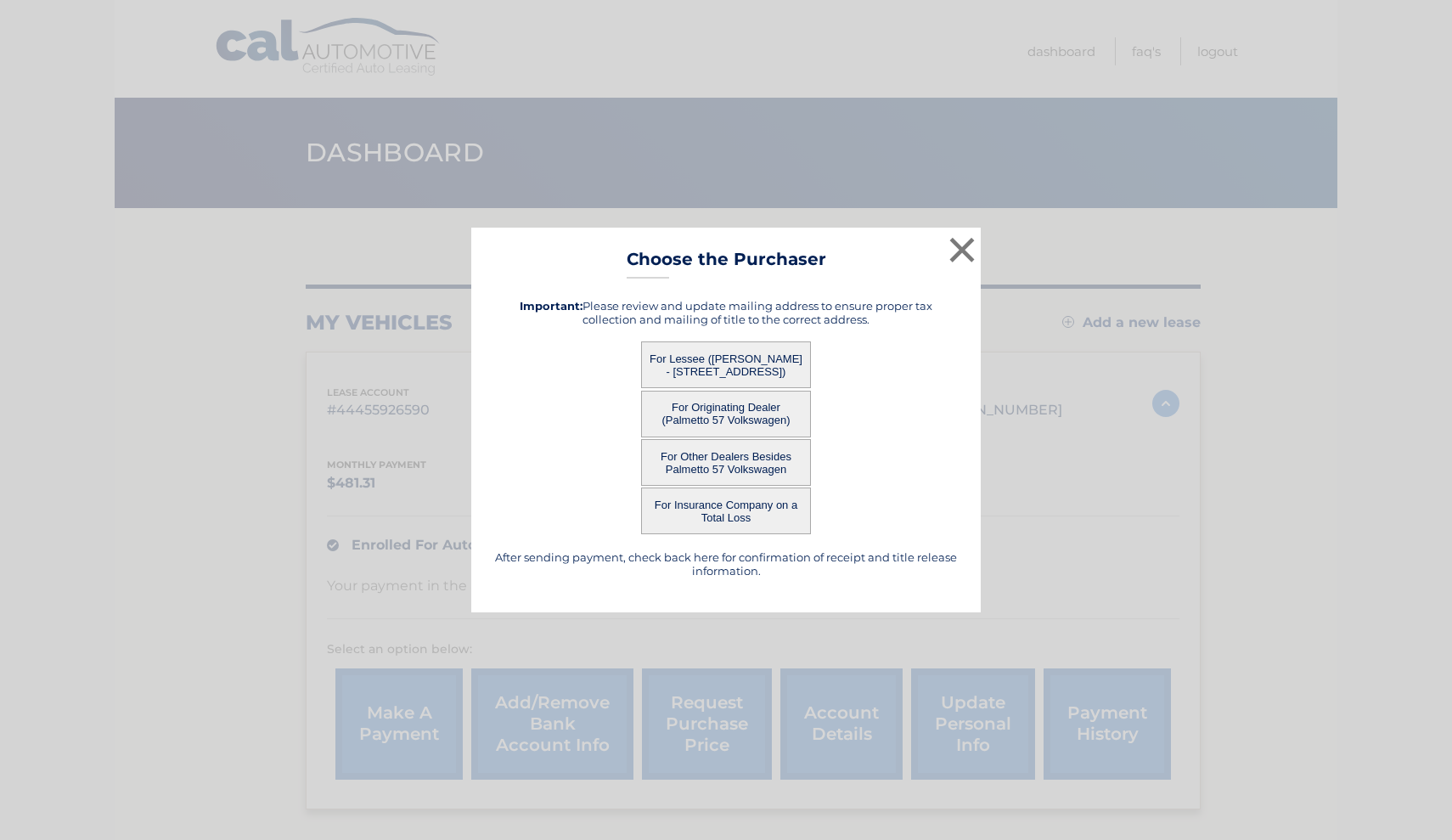
click at [741, 507] on button "For Insurance Company on a Total Loss" at bounding box center [725, 511] width 169 height 47
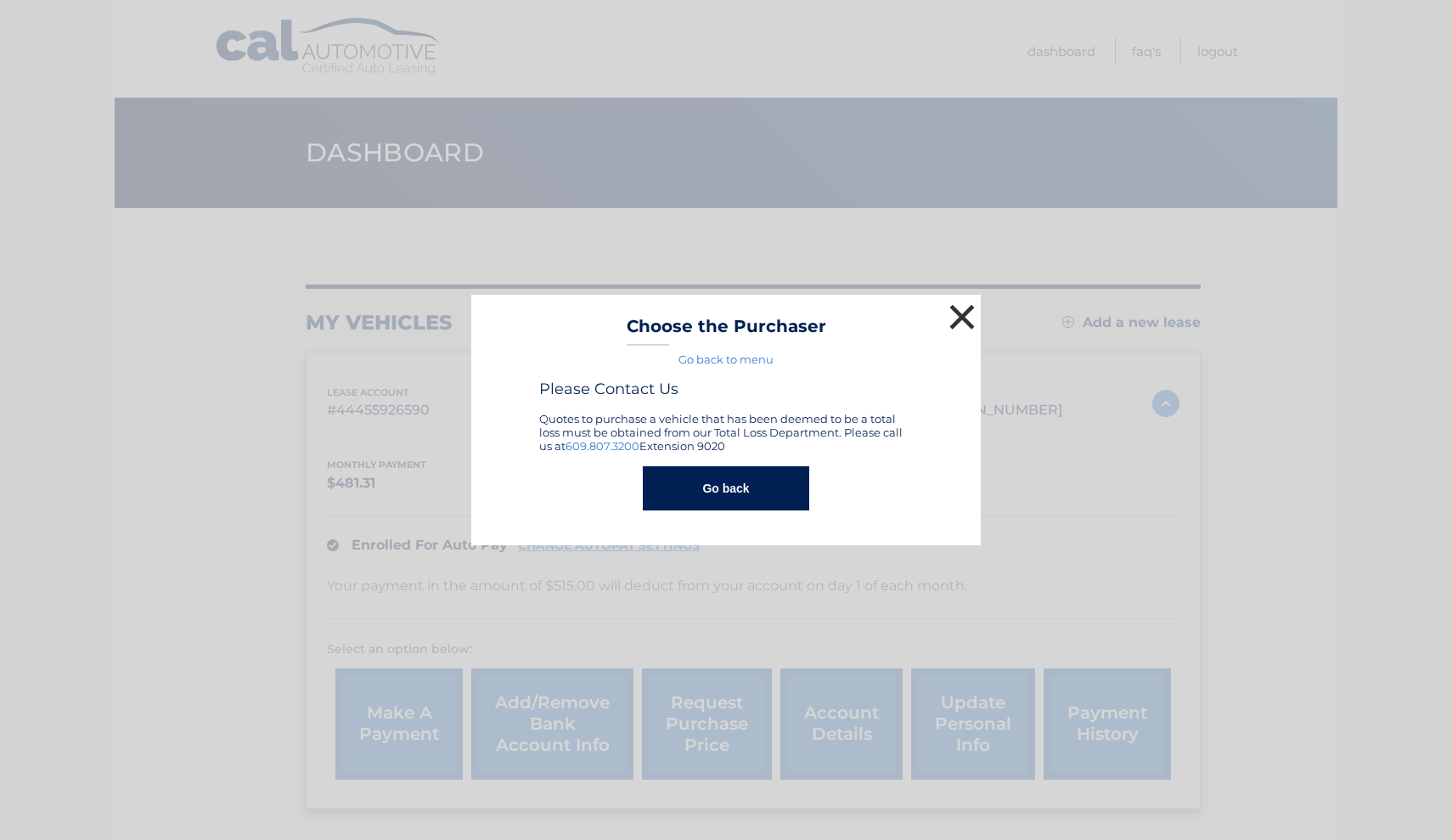
click at [959, 314] on button "×" at bounding box center [962, 316] width 34 height 34
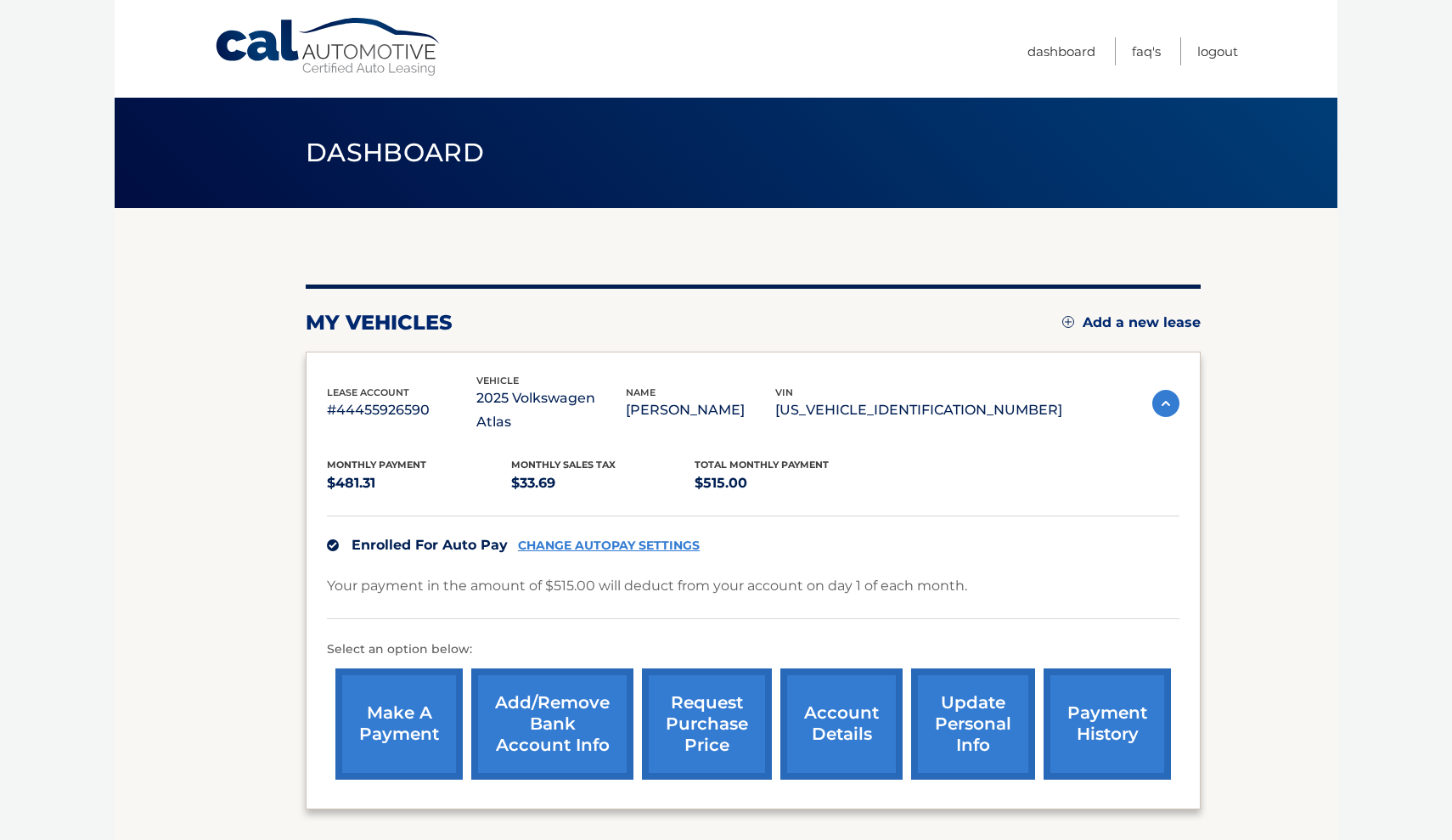
click at [721, 668] on link "request purchase price" at bounding box center [706, 723] width 130 height 111
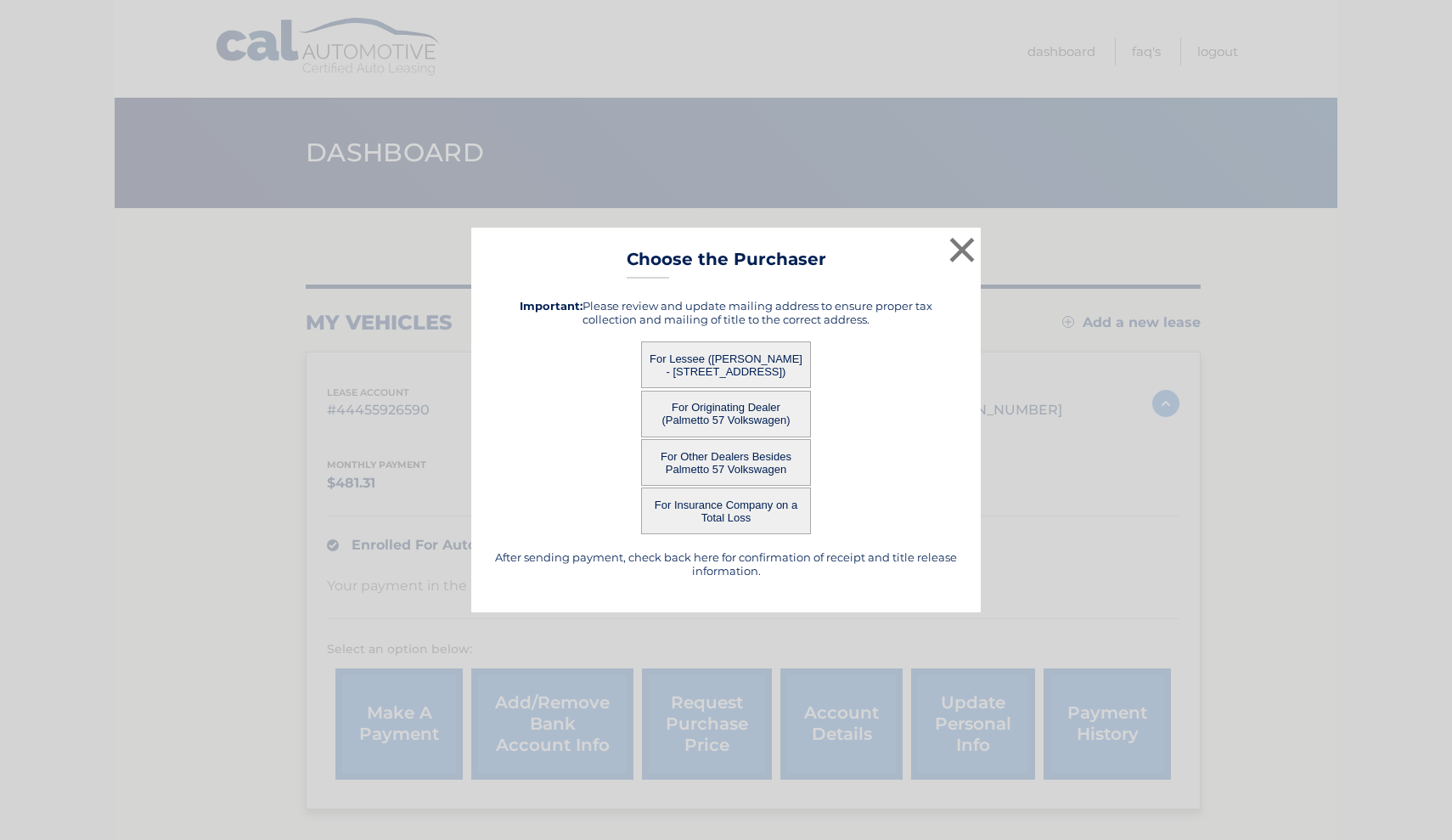
click at [770, 397] on button "For Originating Dealer (Palmetto 57 Volkswagen)" at bounding box center [725, 414] width 169 height 47
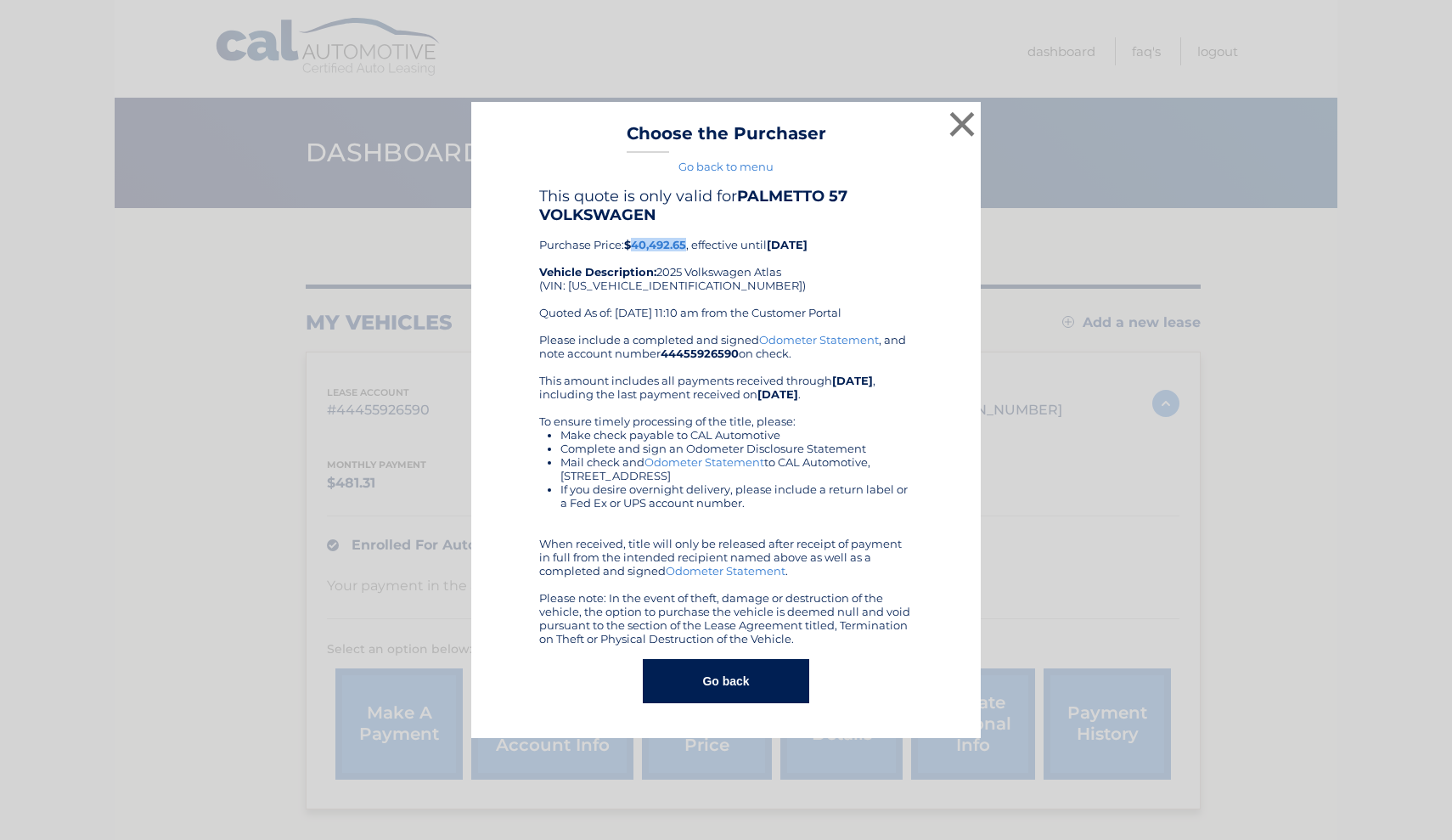
drag, startPoint x: 637, startPoint y: 244, endPoint x: 691, endPoint y: 247, distance: 54.1
click at [691, 247] on div "This quote is only valid for PALMETTO 57 VOLKSWAGEN Purchase Price: $40,492.65 …" at bounding box center [726, 259] width 373 height 146
copy b "40,492.65"
click at [971, 124] on button "×" at bounding box center [962, 123] width 34 height 34
